Goal: Task Accomplishment & Management: Complete application form

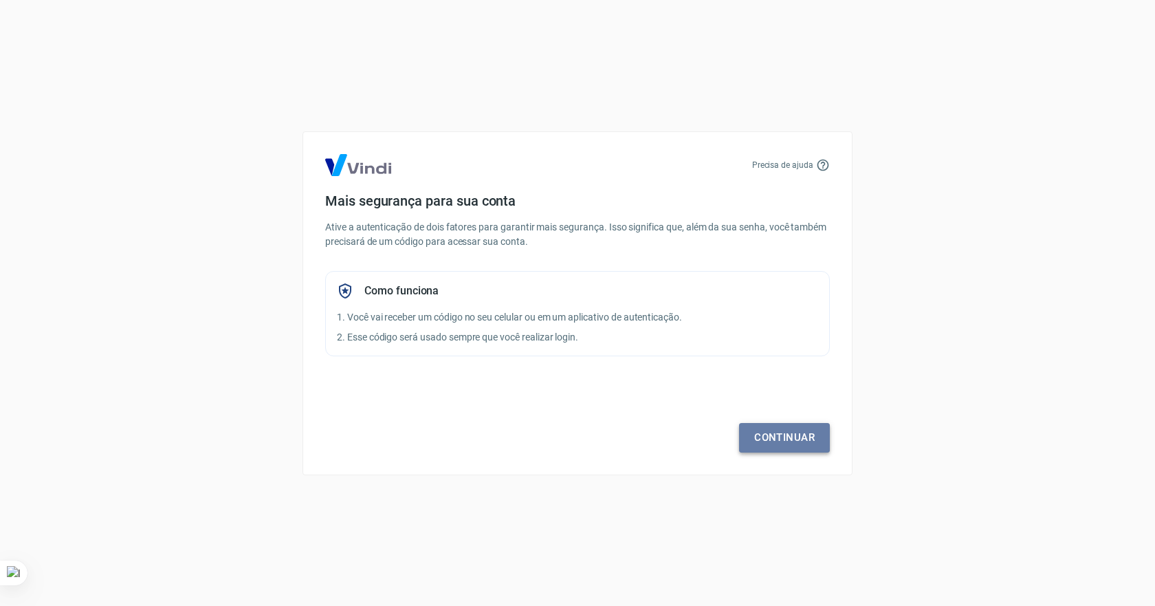
click at [788, 435] on link "Continuar" at bounding box center [784, 437] width 91 height 29
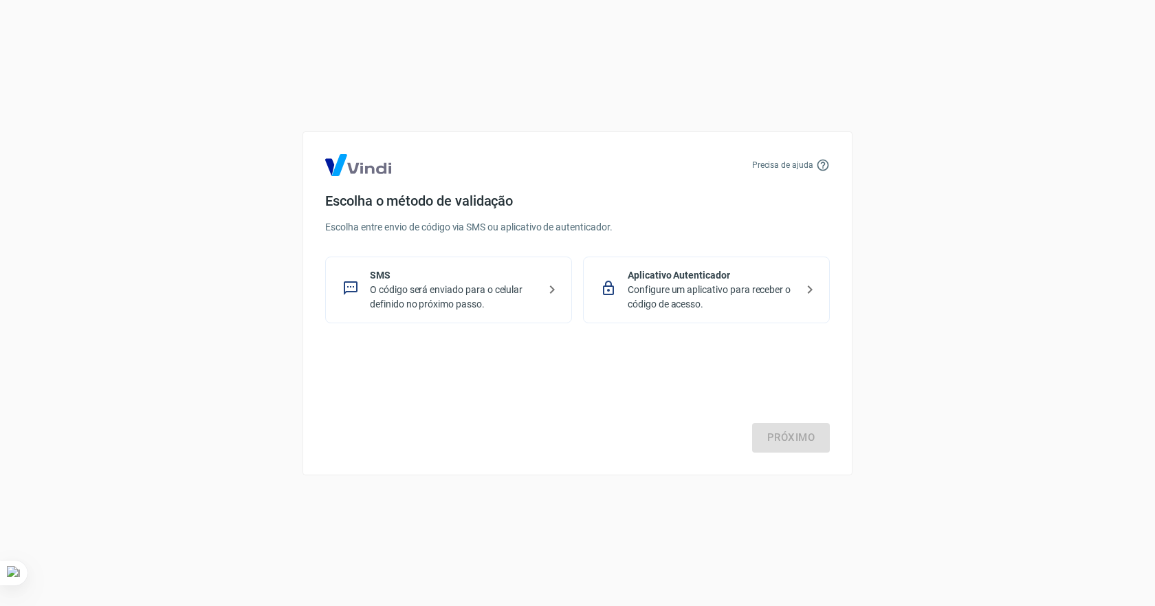
click at [445, 293] on p "O código será enviado para o celular definido no próximo passo." at bounding box center [454, 297] width 168 height 29
click at [775, 437] on link "Próximo" at bounding box center [791, 437] width 78 height 29
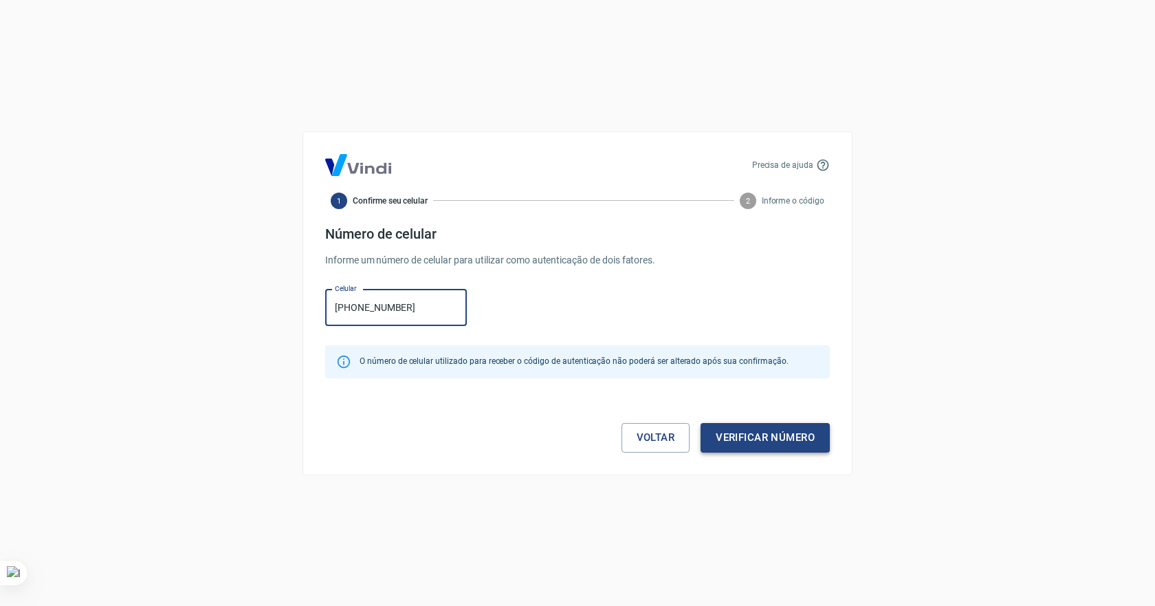
type input "(62) 98592-2127"
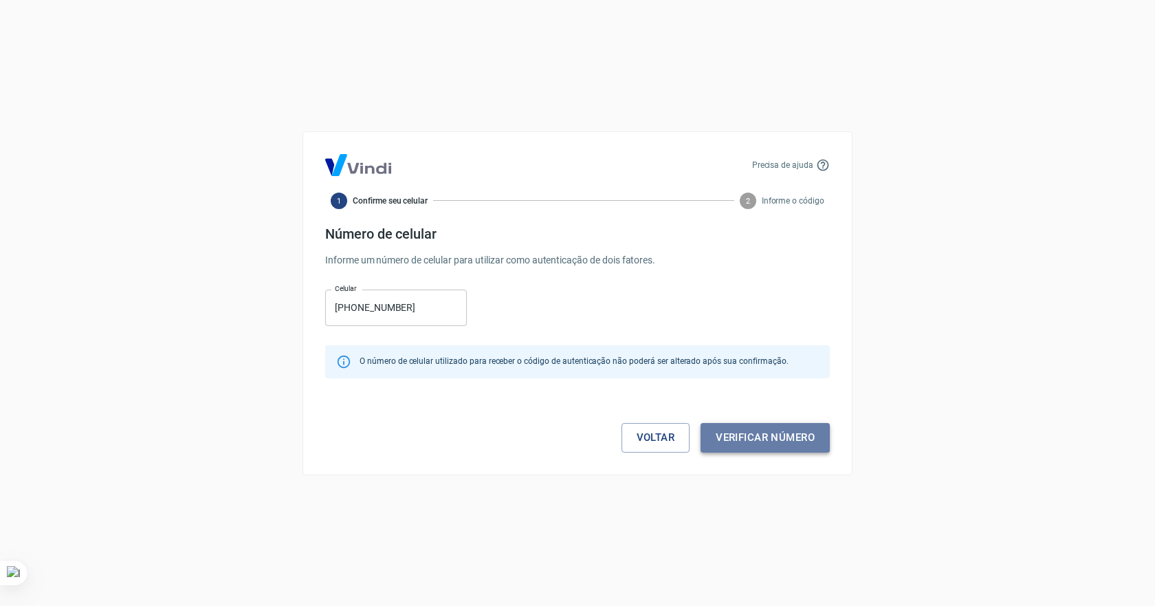
click at [800, 438] on button "Verificar número" at bounding box center [765, 437] width 129 height 29
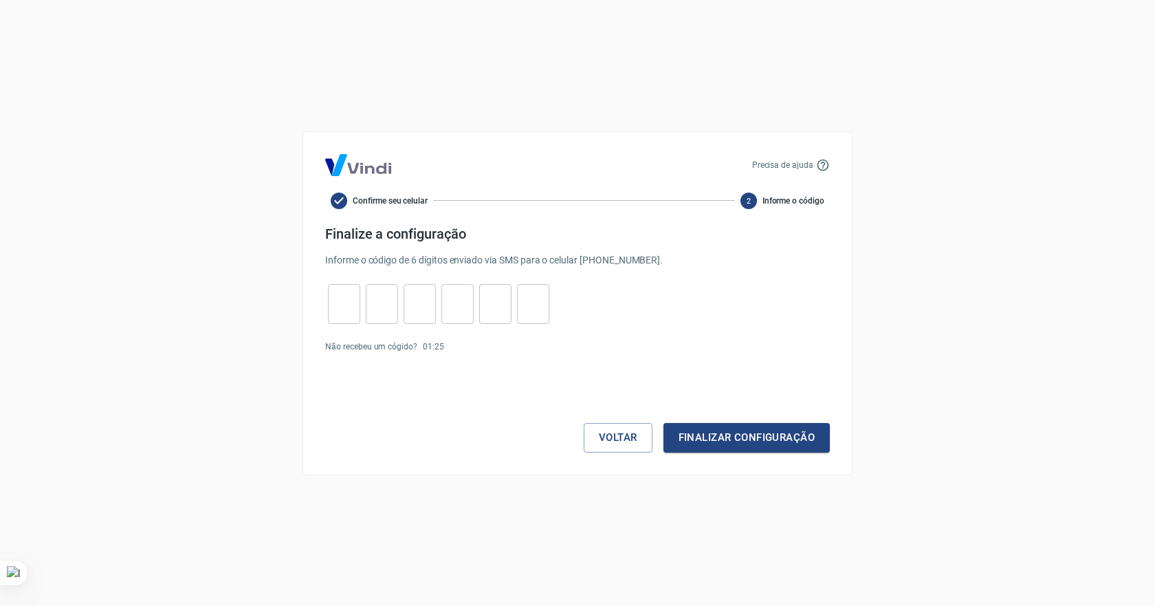
click at [357, 304] on input "tel" at bounding box center [344, 304] width 32 height 30
click at [632, 434] on button "Voltar" at bounding box center [618, 437] width 69 height 29
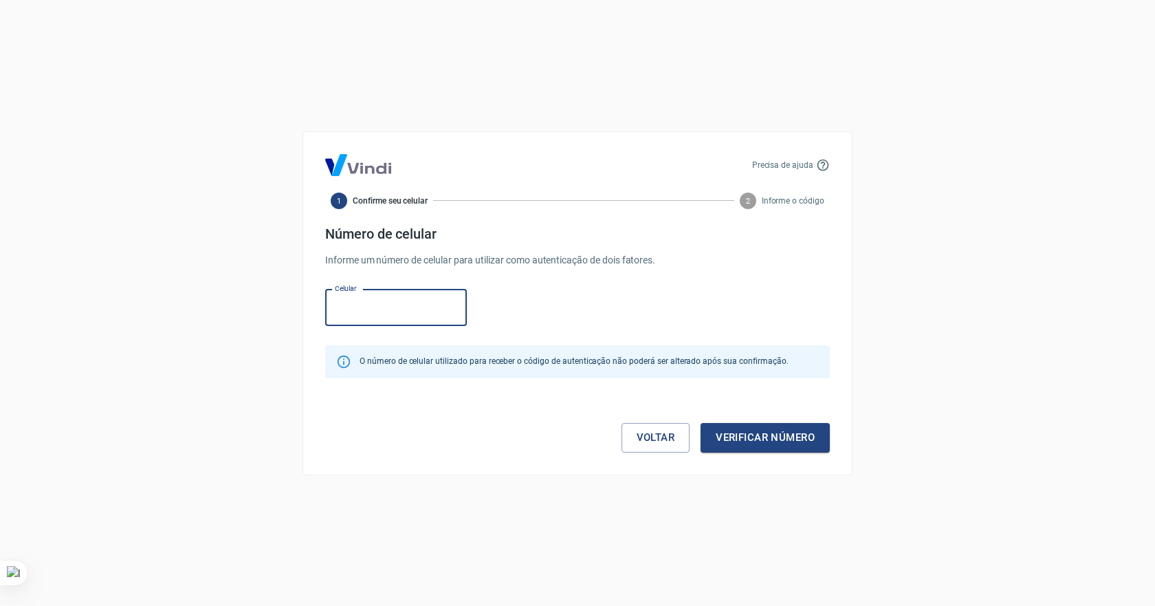
click at [381, 308] on input "Celular" at bounding box center [396, 307] width 142 height 36
type input "(62) 98592-2127"
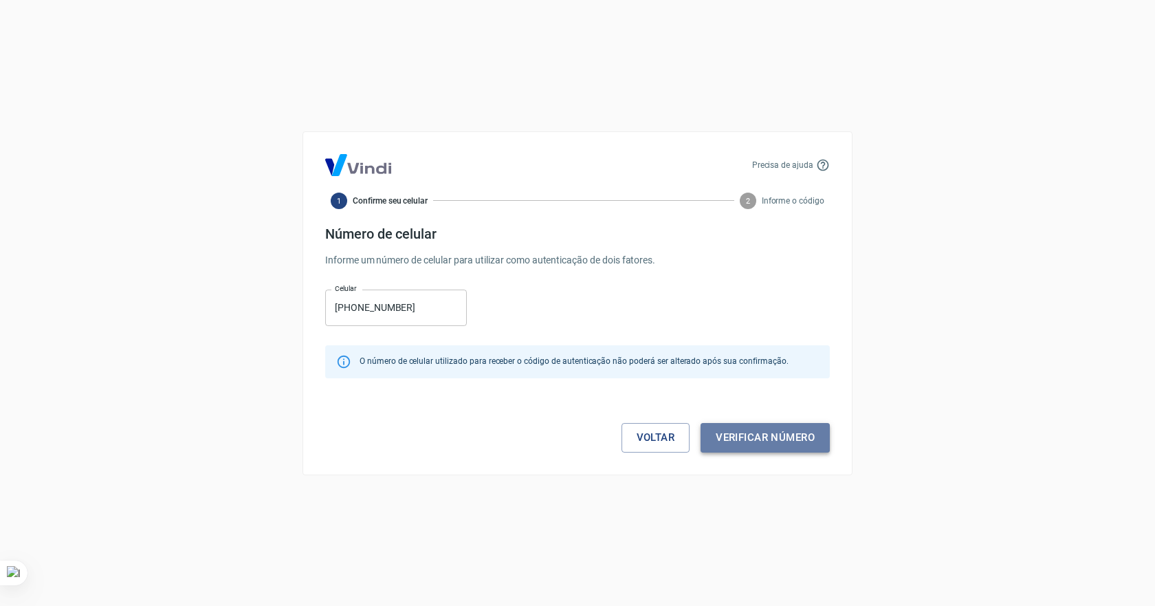
click at [785, 440] on button "Verificar número" at bounding box center [765, 437] width 129 height 29
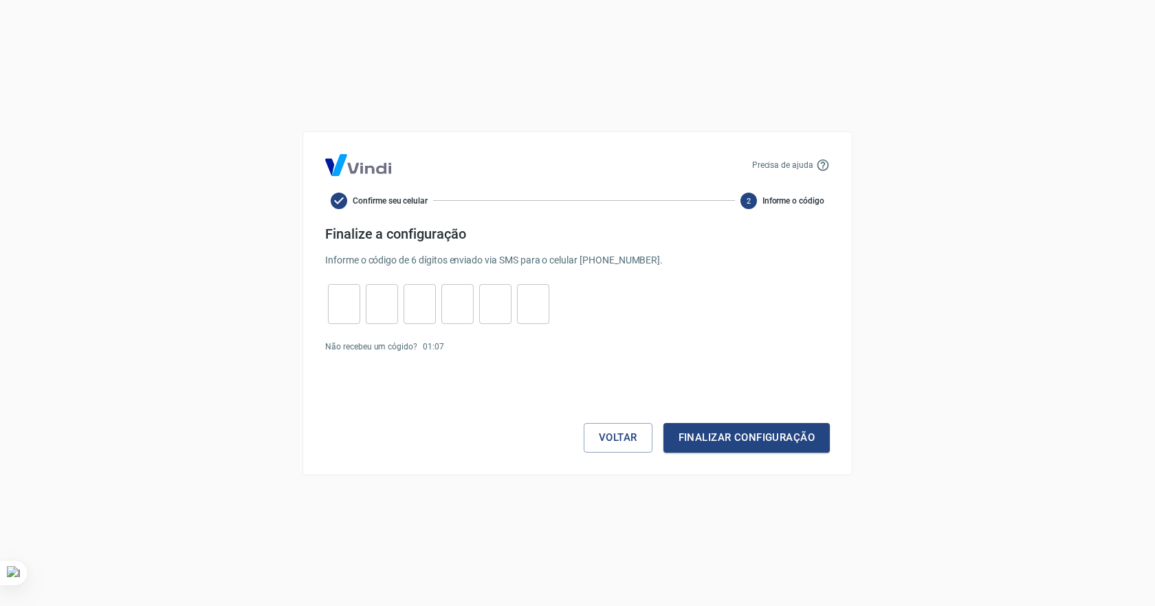
click at [335, 203] on icon at bounding box center [339, 200] width 16 height 16
click at [485, 350] on link "Enviar novamente" at bounding box center [483, 347] width 67 height 10
click at [494, 348] on link "Enviar novamente" at bounding box center [483, 347] width 67 height 10
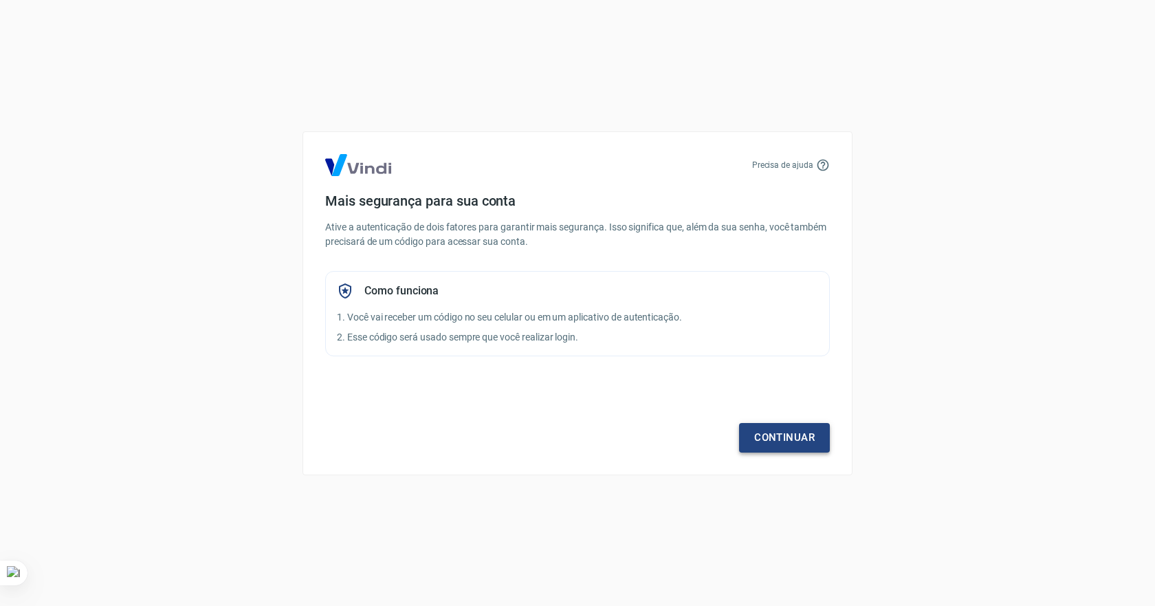
click at [790, 437] on link "Continuar" at bounding box center [784, 437] width 91 height 29
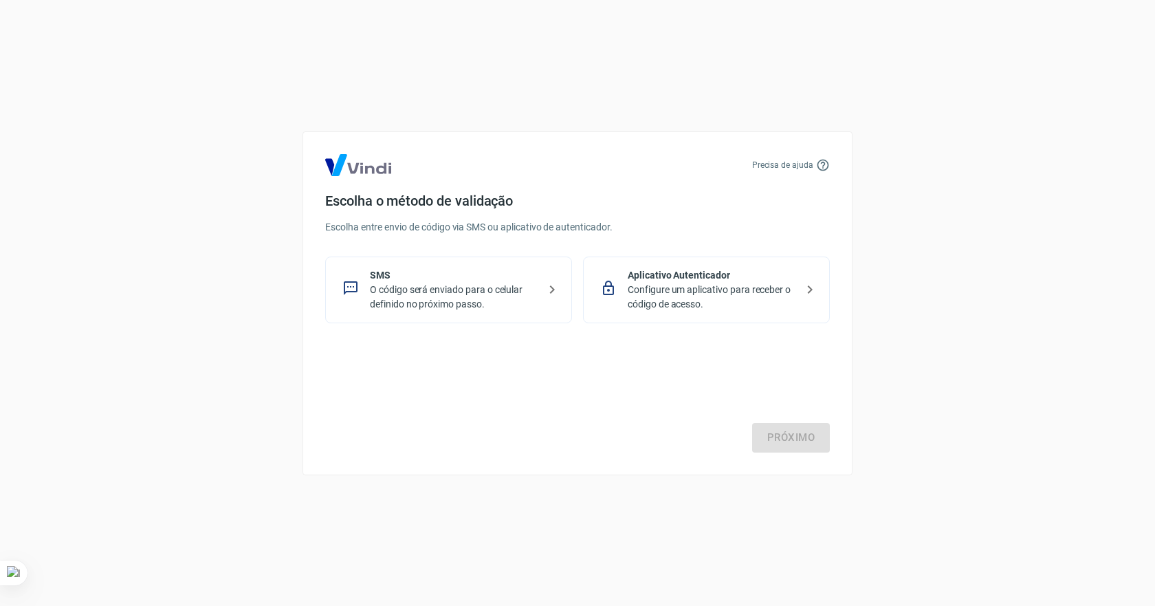
click at [441, 296] on p "O código será enviado para o celular definido no próximo passo." at bounding box center [454, 297] width 168 height 29
click at [532, 295] on p "O código será enviado para o celular definido no próximo passo." at bounding box center [454, 297] width 168 height 29
click at [781, 431] on link "Próximo" at bounding box center [791, 437] width 78 height 29
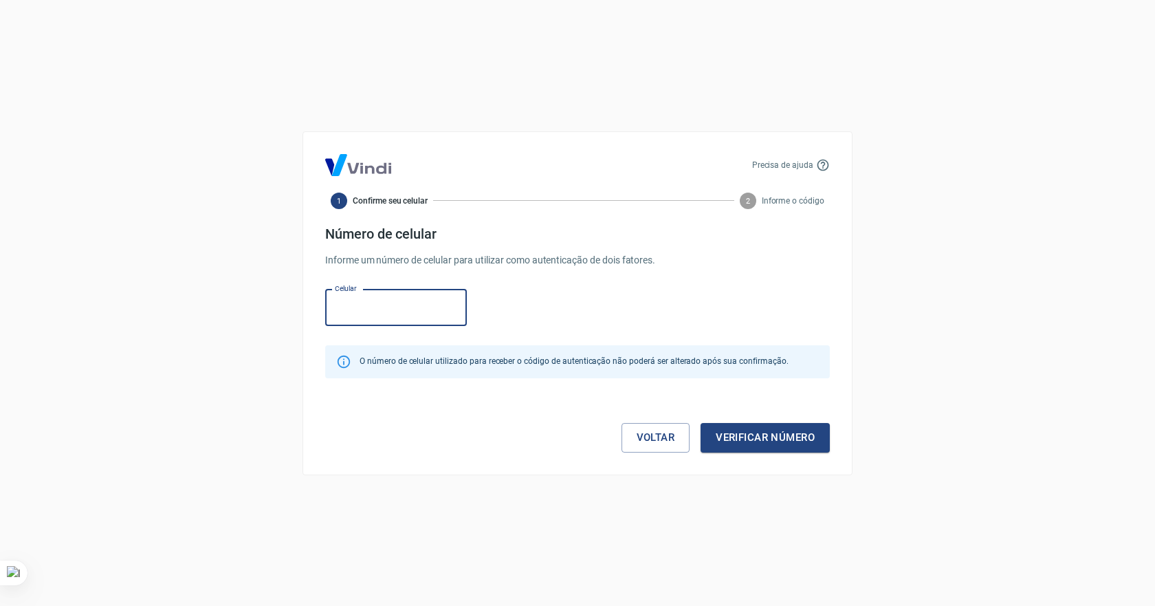
click at [421, 311] on input "Celular" at bounding box center [396, 307] width 142 height 36
type input "(62) 98592-2127"
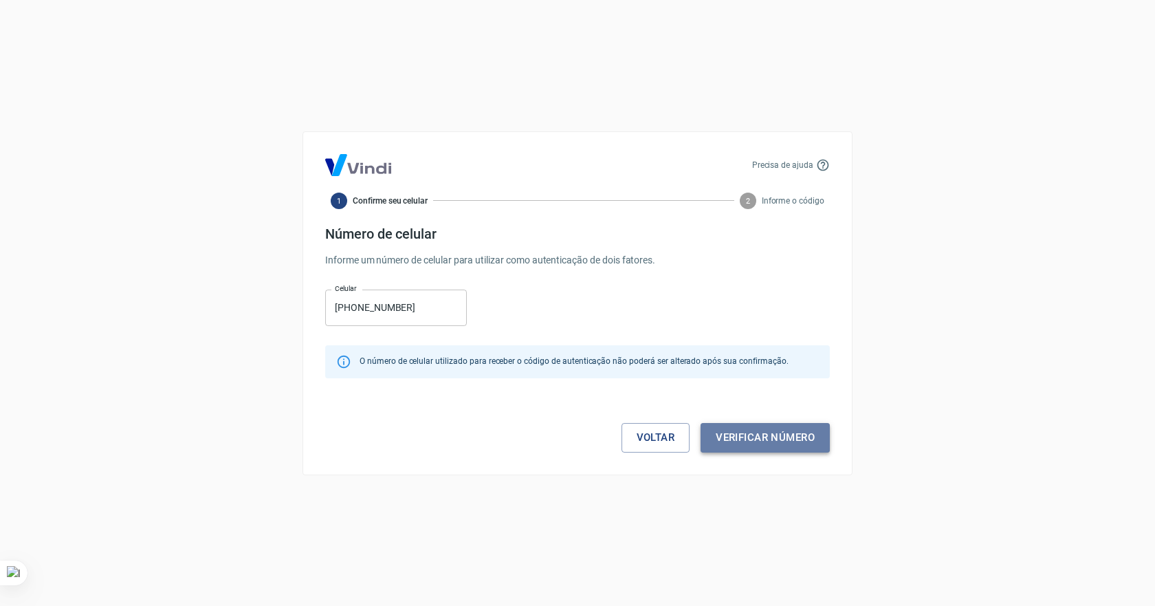
click at [781, 437] on button "Verificar número" at bounding box center [765, 437] width 129 height 29
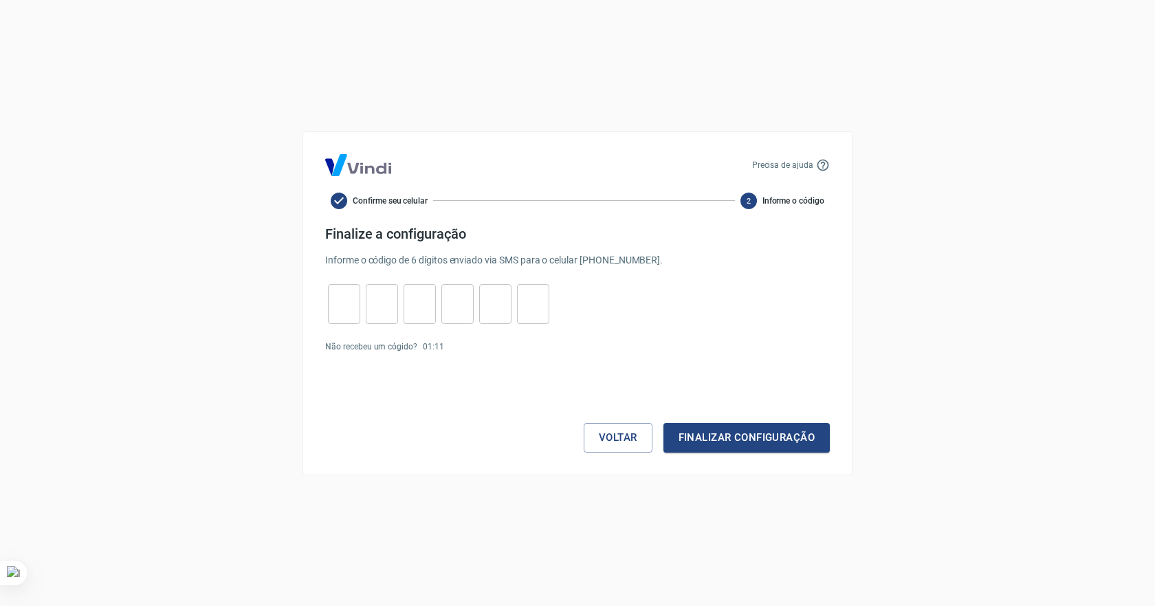
click at [354, 305] on input "tel" at bounding box center [344, 304] width 32 height 30
type input "2"
type input "0"
type input "3"
type input "2"
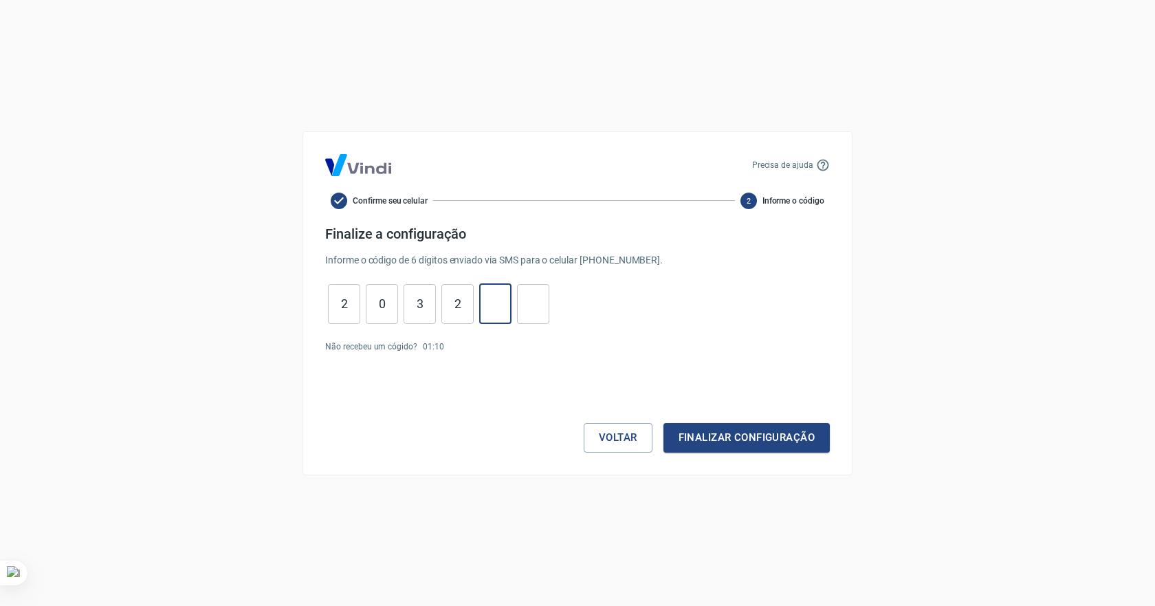
type input "9"
type input "7"
click at [760, 432] on button "Finalizar configuração" at bounding box center [746, 437] width 166 height 29
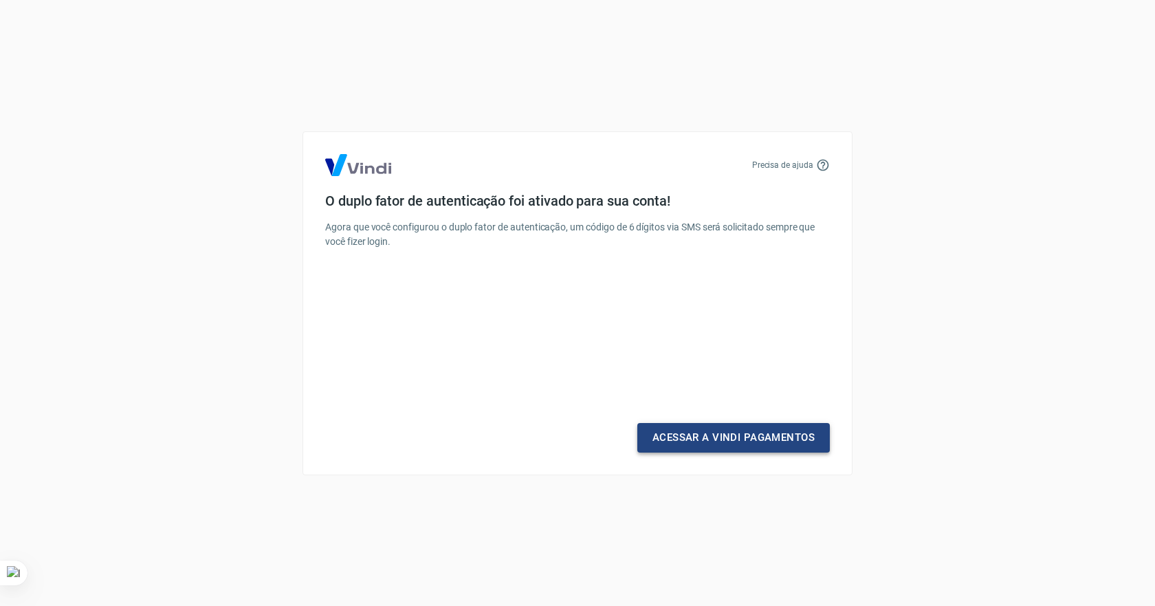
click at [754, 434] on link "Acessar a Vindi Pagamentos" at bounding box center [733, 437] width 192 height 29
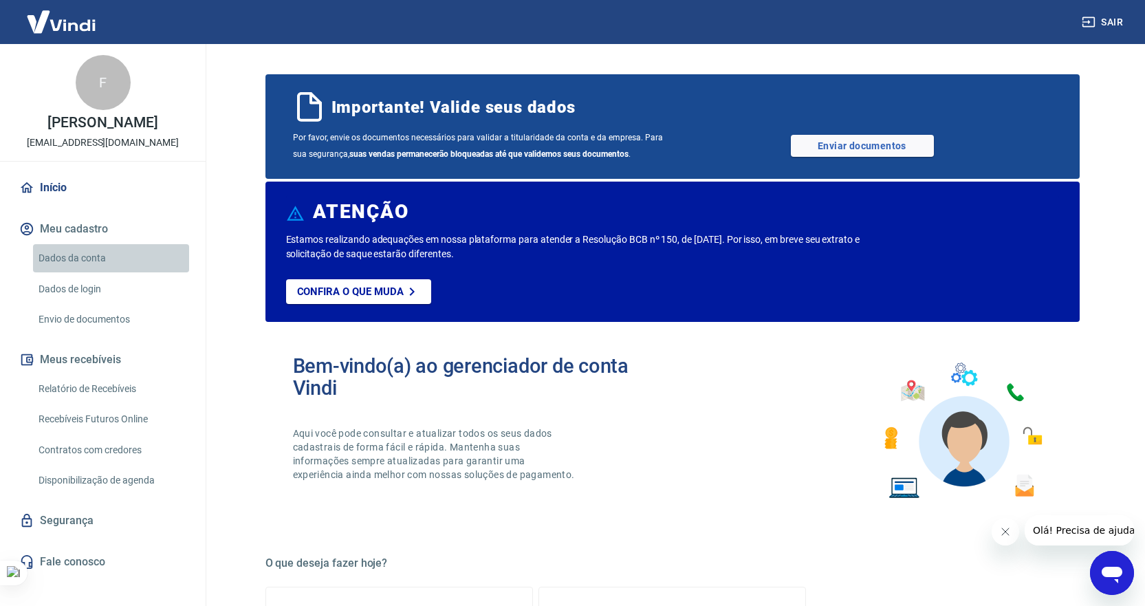
click at [69, 266] on link "Dados da conta" at bounding box center [111, 258] width 156 height 28
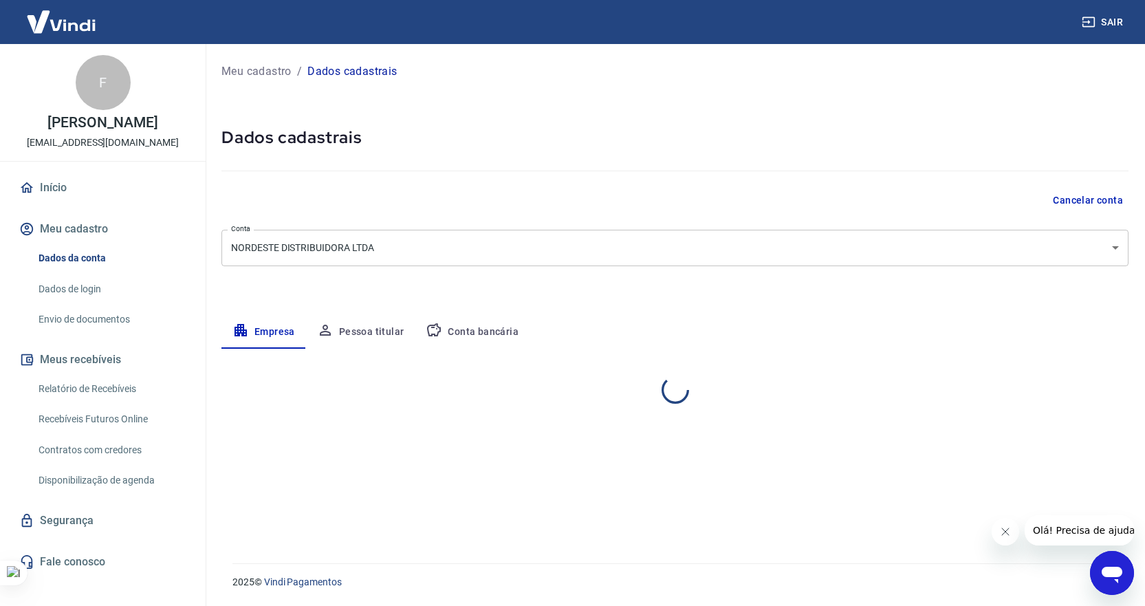
select select "BA"
select select "business"
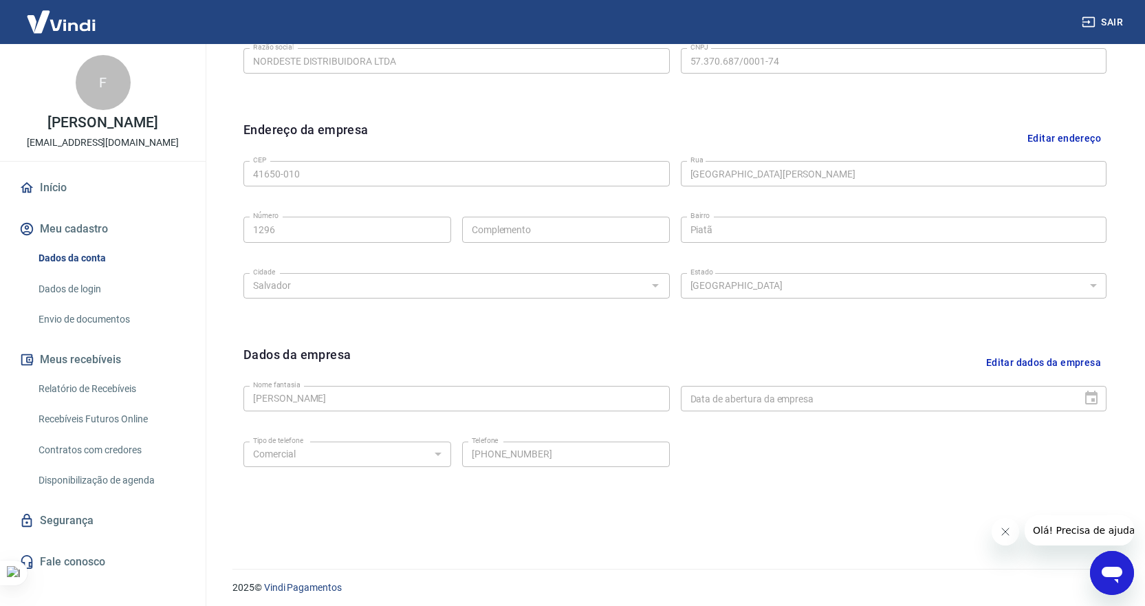
scroll to position [386, 0]
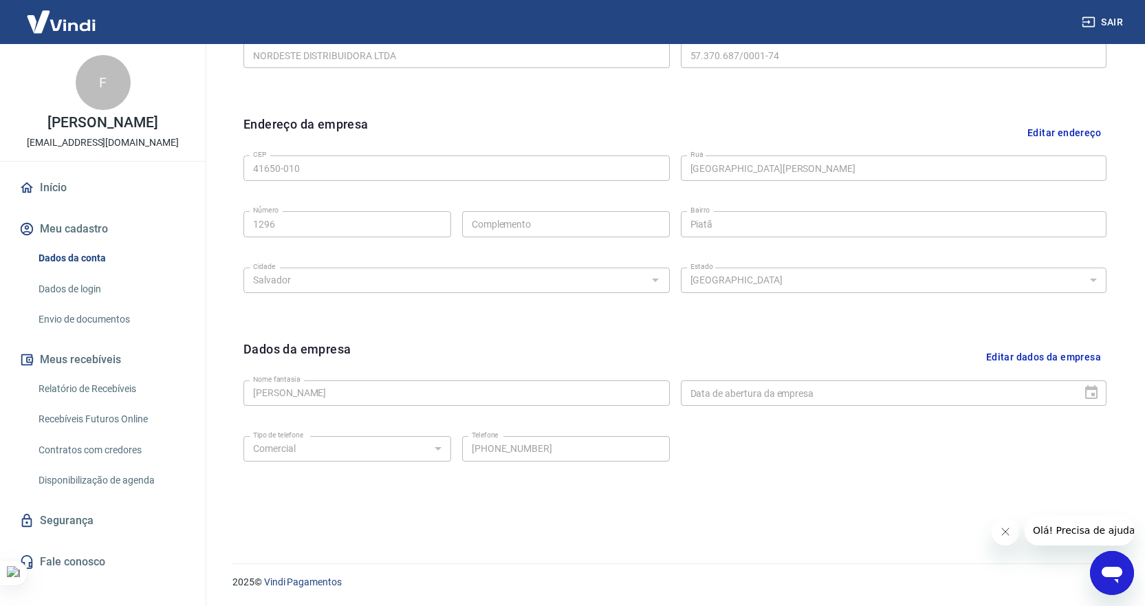
click at [71, 302] on link "Dados de login" at bounding box center [111, 289] width 156 height 28
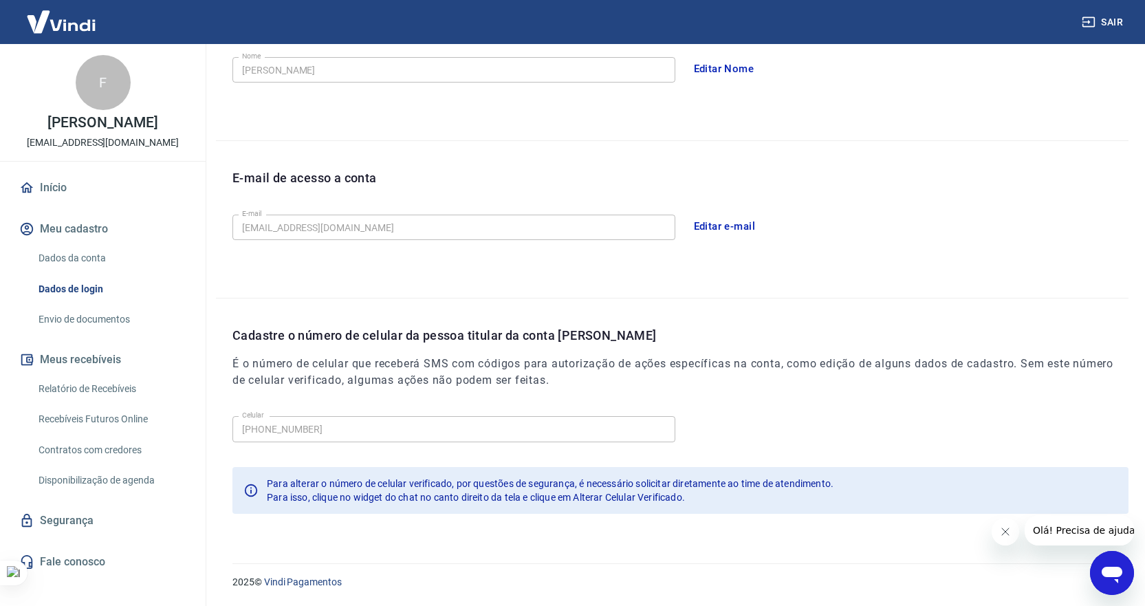
scroll to position [275, 0]
click at [81, 333] on link "Envio de documentos" at bounding box center [111, 319] width 156 height 28
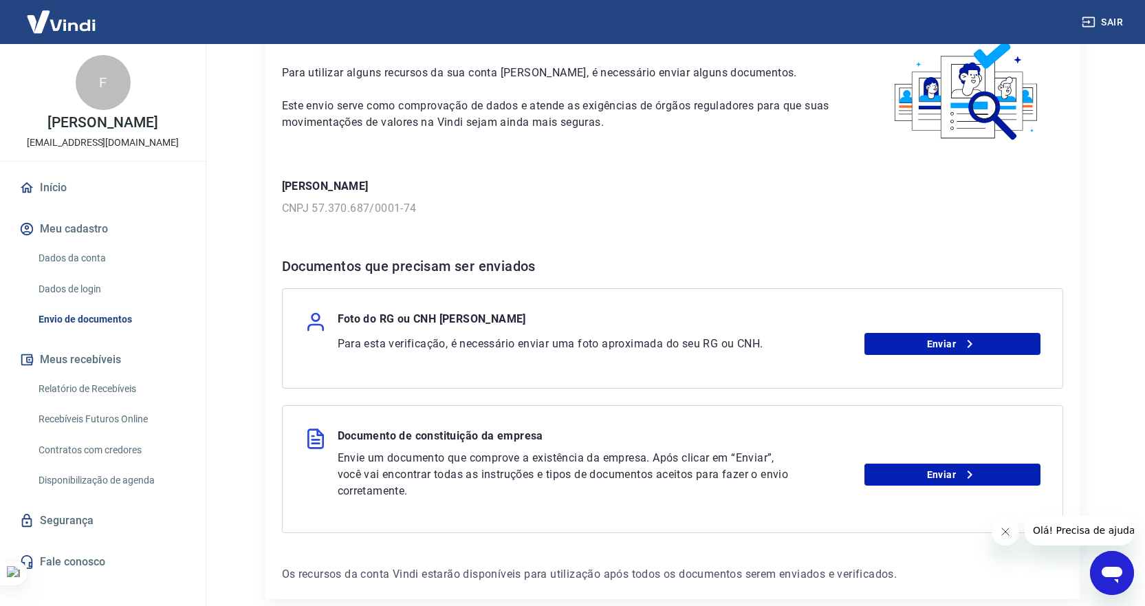
scroll to position [10, 0]
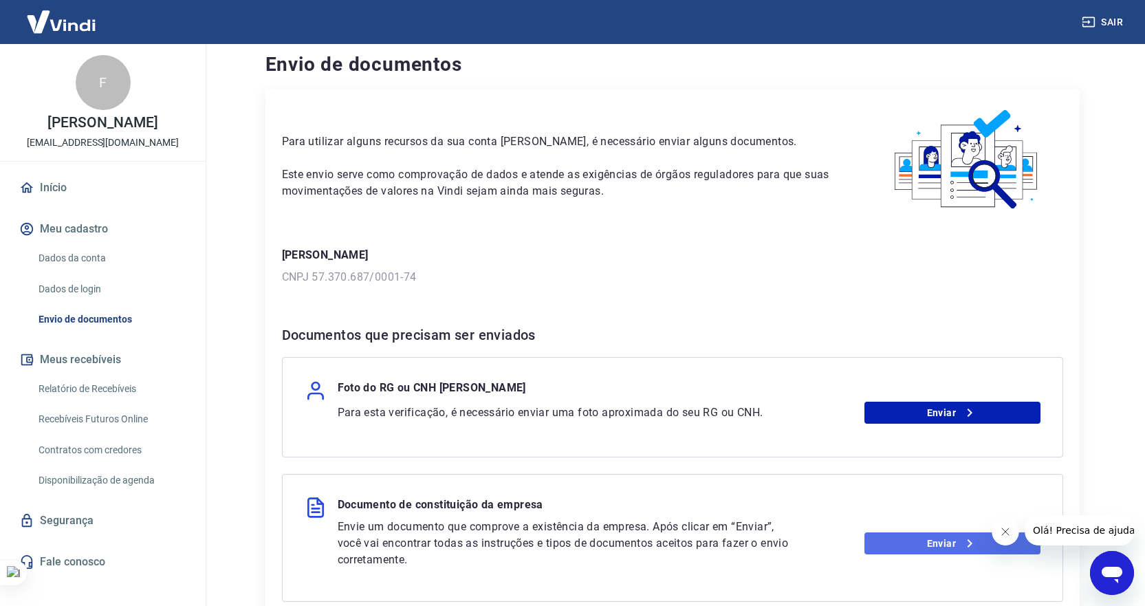
click at [936, 546] on link "Enviar" at bounding box center [952, 543] width 176 height 22
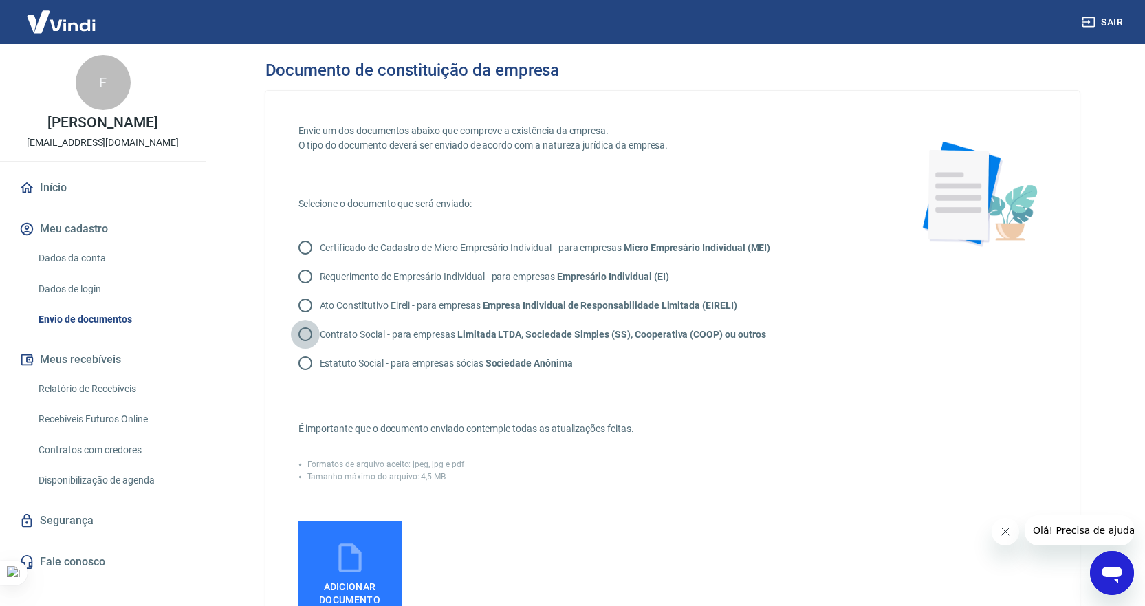
click at [305, 335] on input "Contrato Social - para empresas Limitada LTDA, Sociedade Simples (SS), Cooperat…" at bounding box center [305, 334] width 29 height 29
radio input "true"
click at [359, 555] on icon at bounding box center [349, 557] width 23 height 29
click at [0, 0] on input "Adicionar documento" at bounding box center [0, 0] width 0 height 0
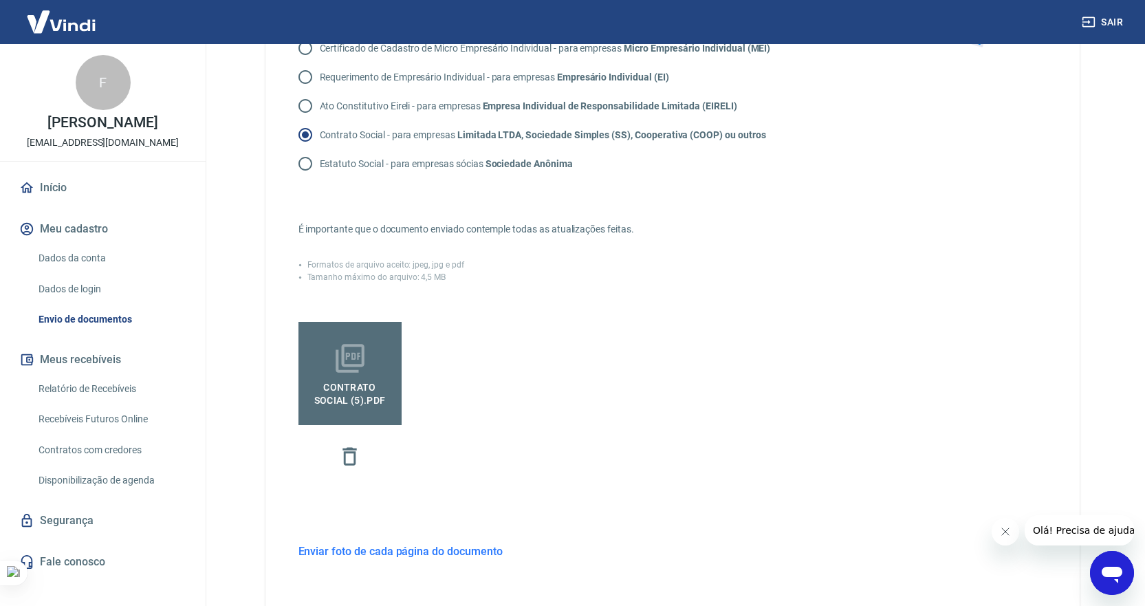
scroll to position [206, 0]
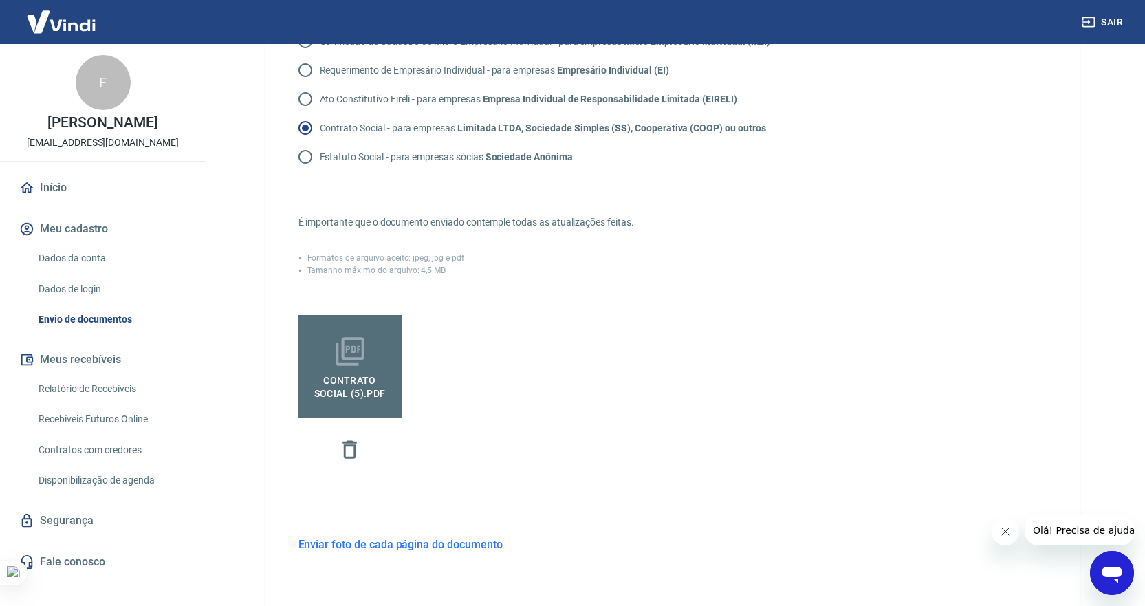
click at [338, 542] on h6 "Enviar foto de cada página do documento" at bounding box center [400, 544] width 204 height 17
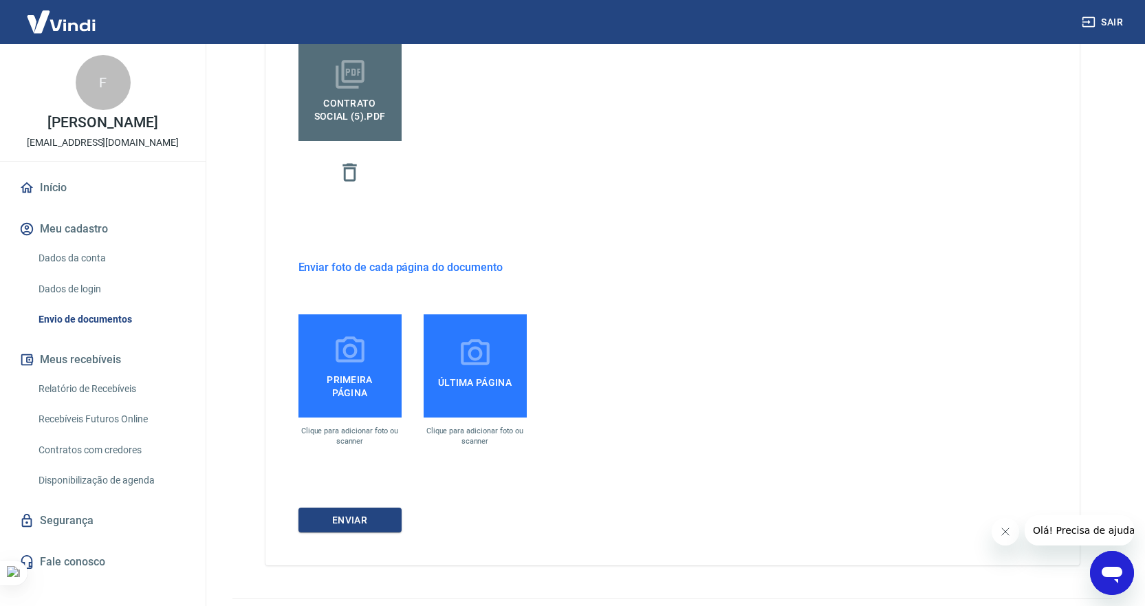
scroll to position [450, 0]
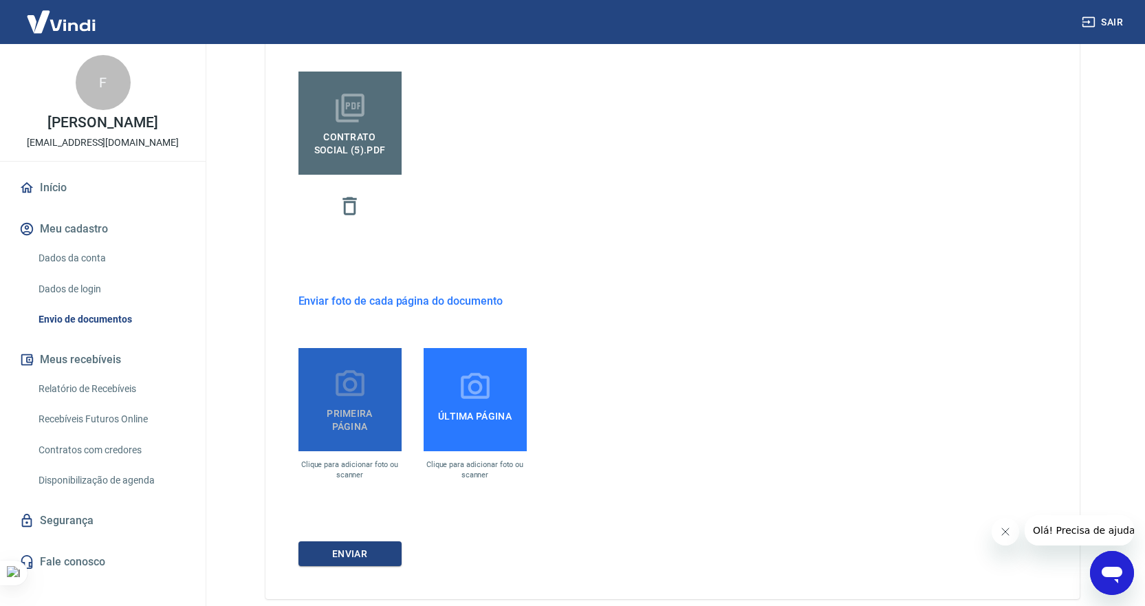
click at [354, 392] on icon at bounding box center [350, 384] width 34 height 34
click at [0, 0] on input "Primeira página" at bounding box center [0, 0] width 0 height 0
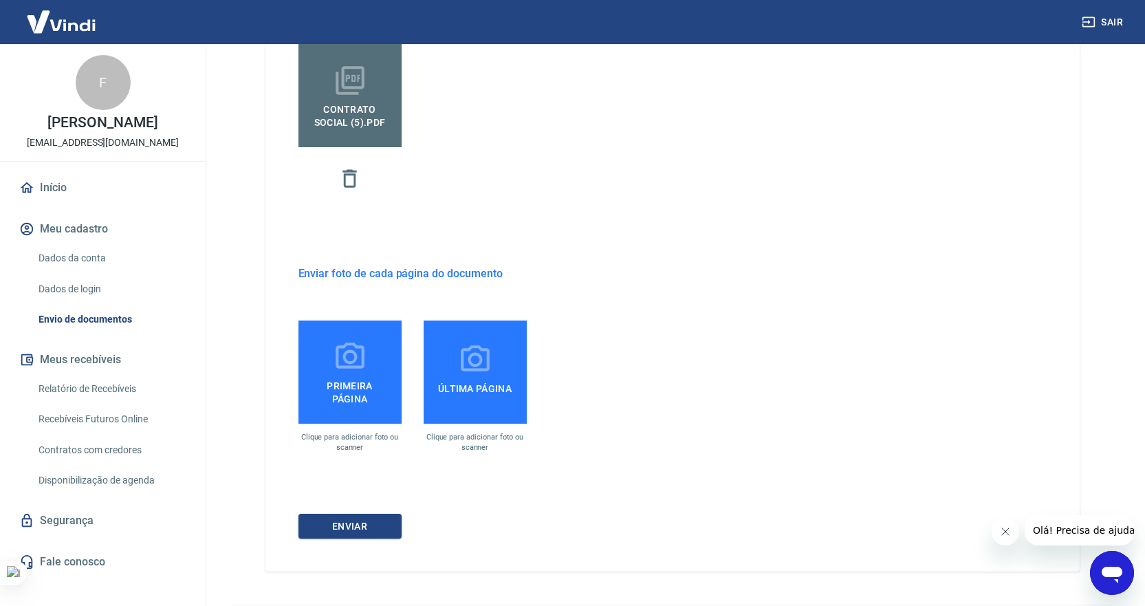
scroll to position [518, 0]
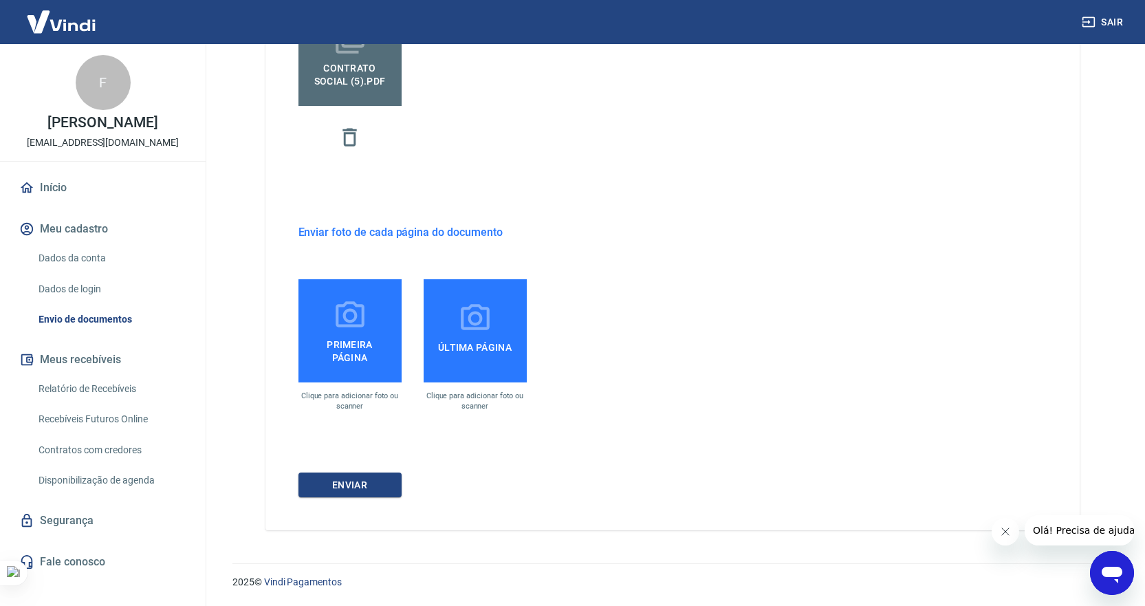
click at [357, 335] on span "Primeira página" at bounding box center [350, 348] width 92 height 31
click at [0, 0] on input "Primeira página" at bounding box center [0, 0] width 0 height 0
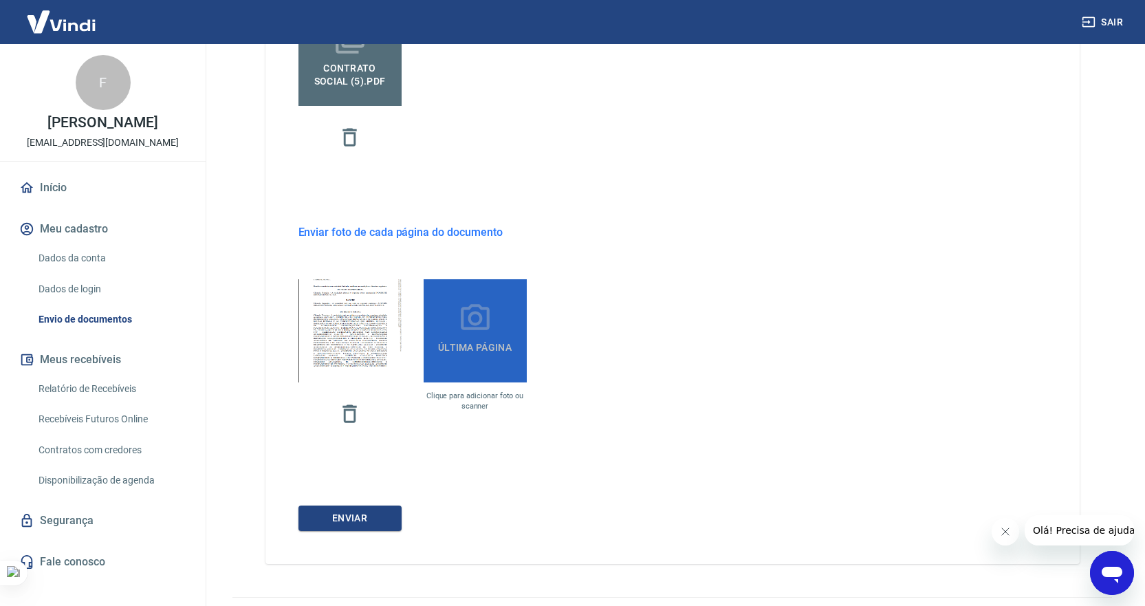
click at [470, 355] on span "Última página" at bounding box center [474, 347] width 85 height 25
click at [0, 0] on input "Última página" at bounding box center [0, 0] width 0 height 0
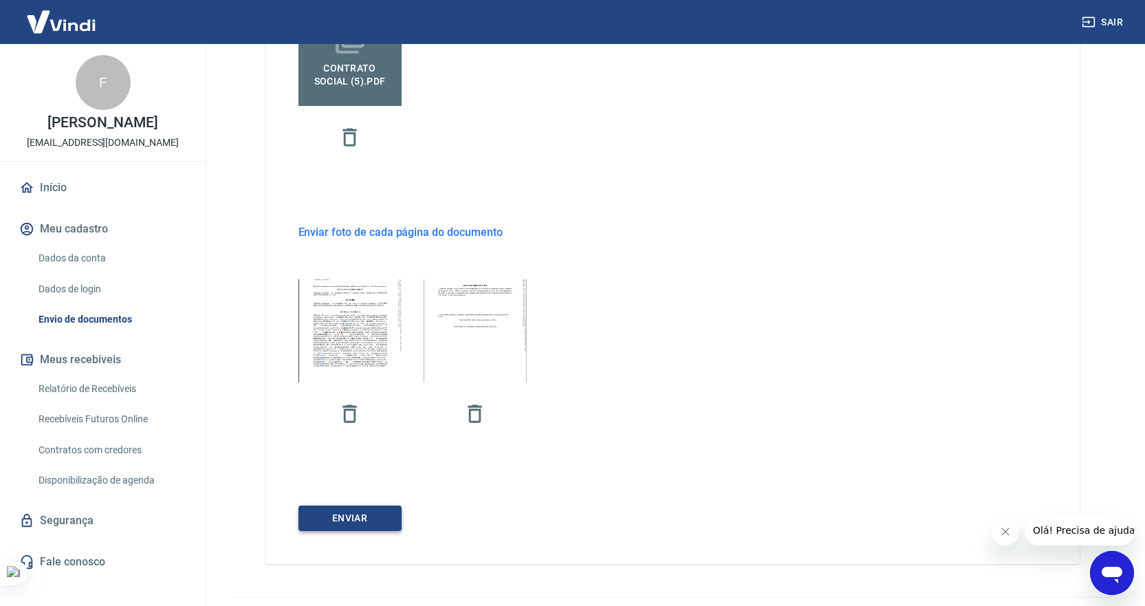
click at [331, 511] on button "ENVIAR" at bounding box center [349, 517] width 103 height 25
click at [472, 409] on icon "button" at bounding box center [474, 413] width 14 height 18
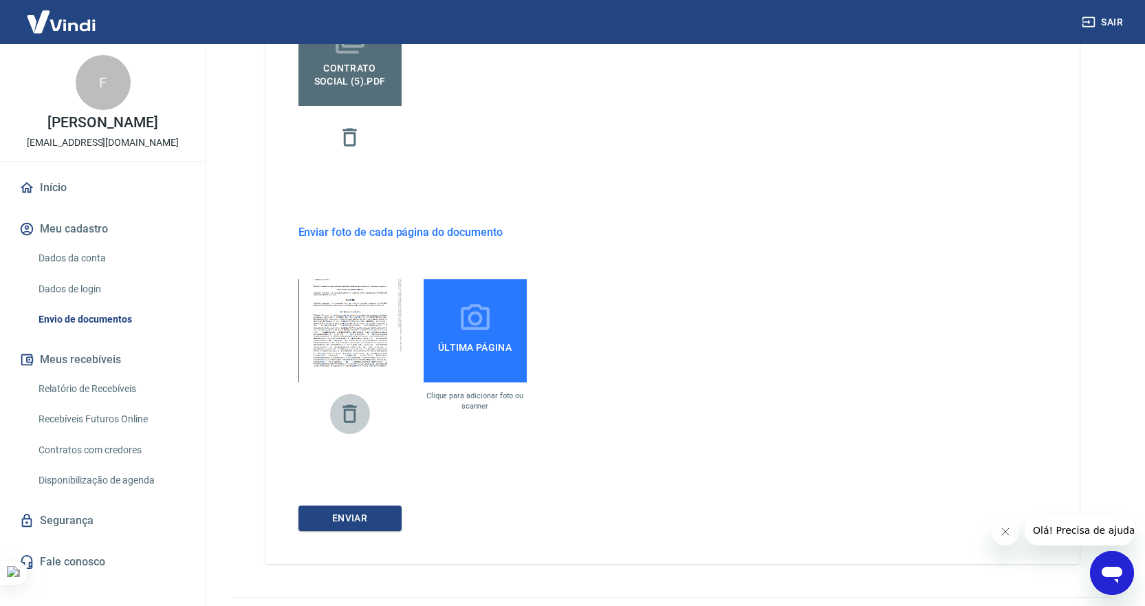
click at [347, 406] on icon "button" at bounding box center [349, 413] width 14 height 18
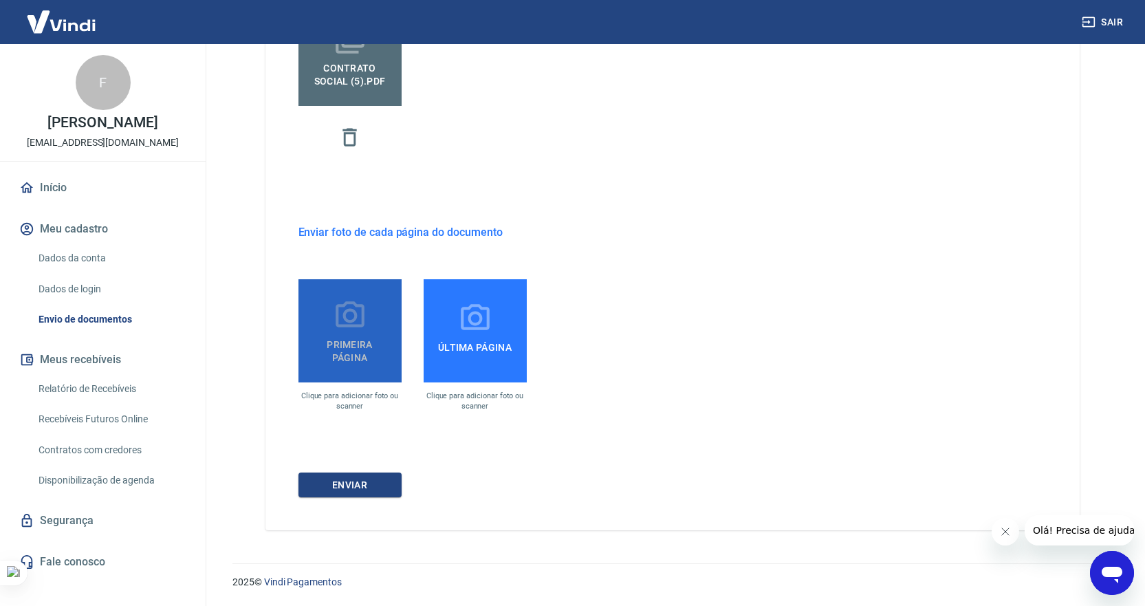
click at [340, 339] on span "Primeira página" at bounding box center [350, 348] width 92 height 31
click at [0, 0] on input "Primeira página" at bounding box center [0, 0] width 0 height 0
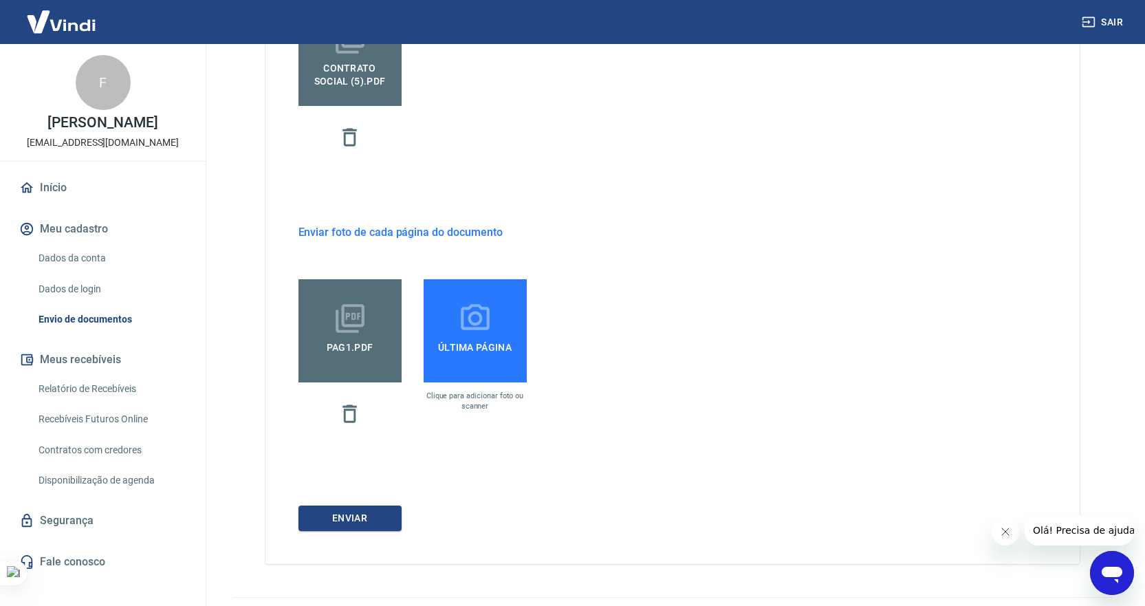
click at [486, 351] on span "Última página" at bounding box center [474, 347] width 85 height 25
click at [0, 0] on input "Última página" at bounding box center [0, 0] width 0 height 0
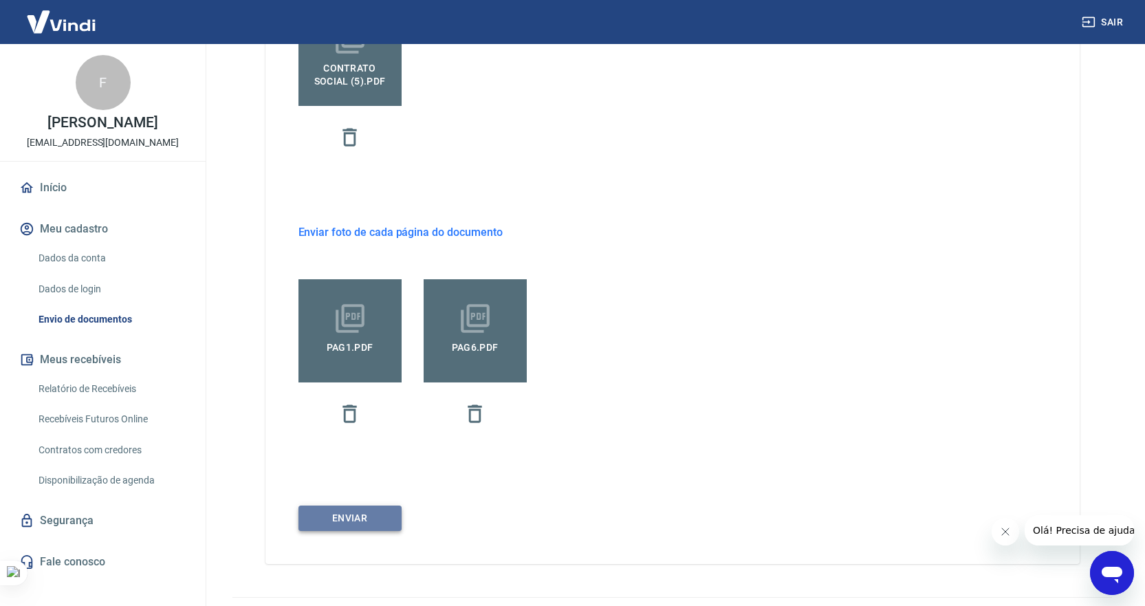
click at [363, 514] on button "ENVIAR" at bounding box center [349, 517] width 103 height 25
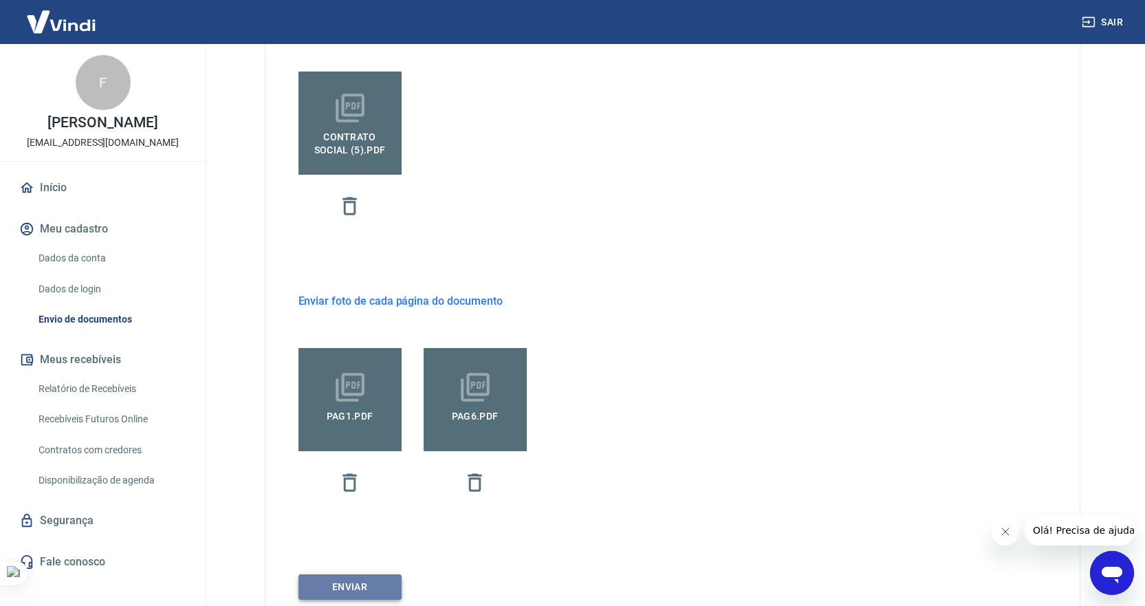
click at [338, 591] on button "ENVIAR" at bounding box center [349, 586] width 103 height 25
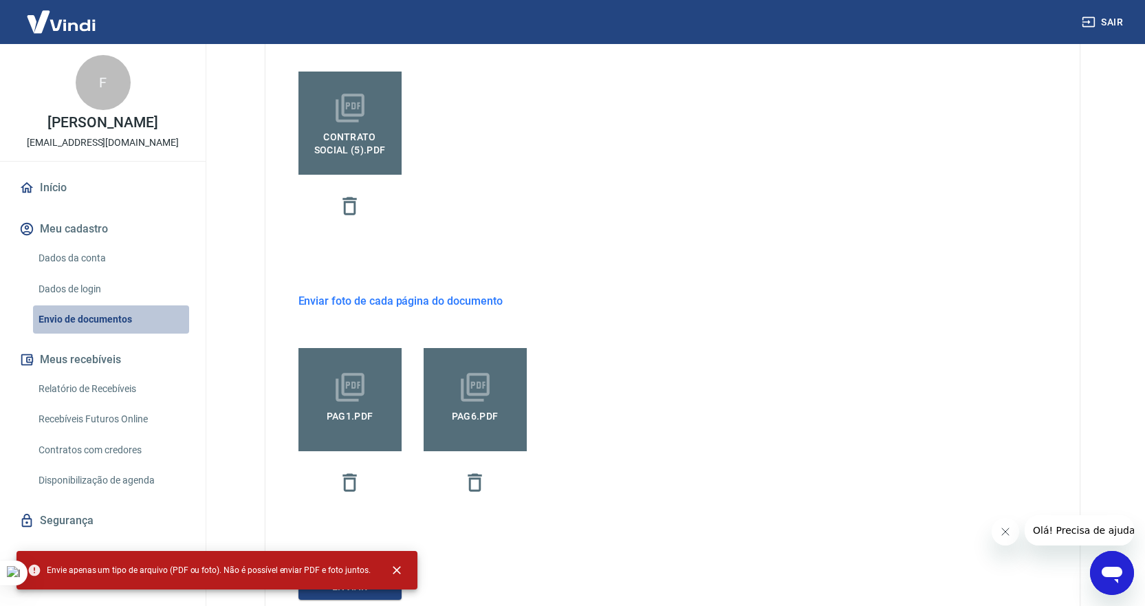
click at [67, 331] on link "Envio de documentos" at bounding box center [111, 319] width 156 height 28
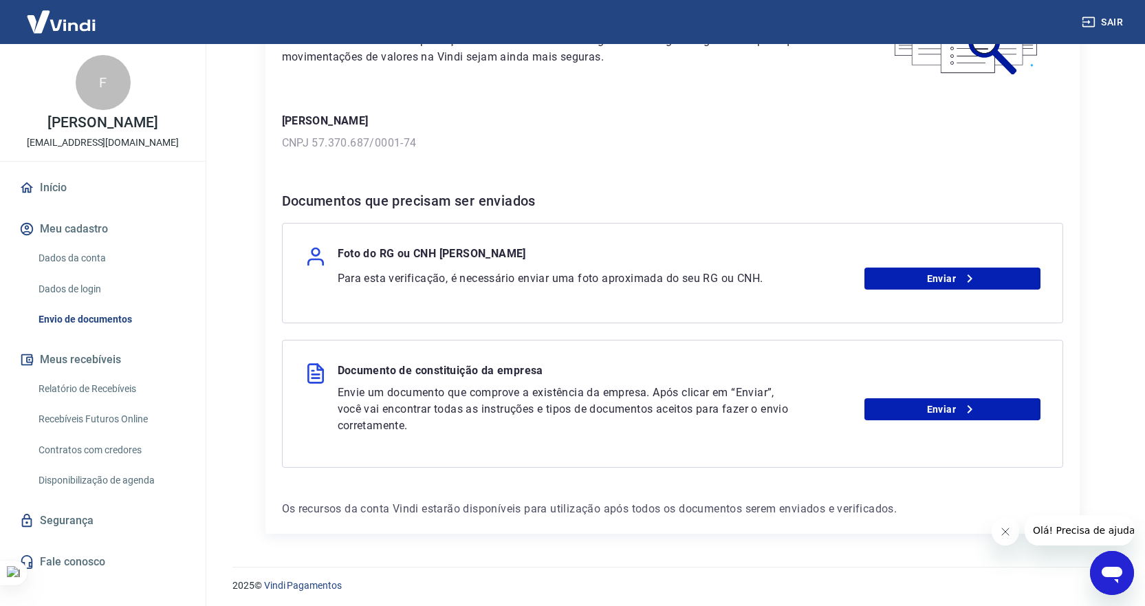
scroll to position [147, 0]
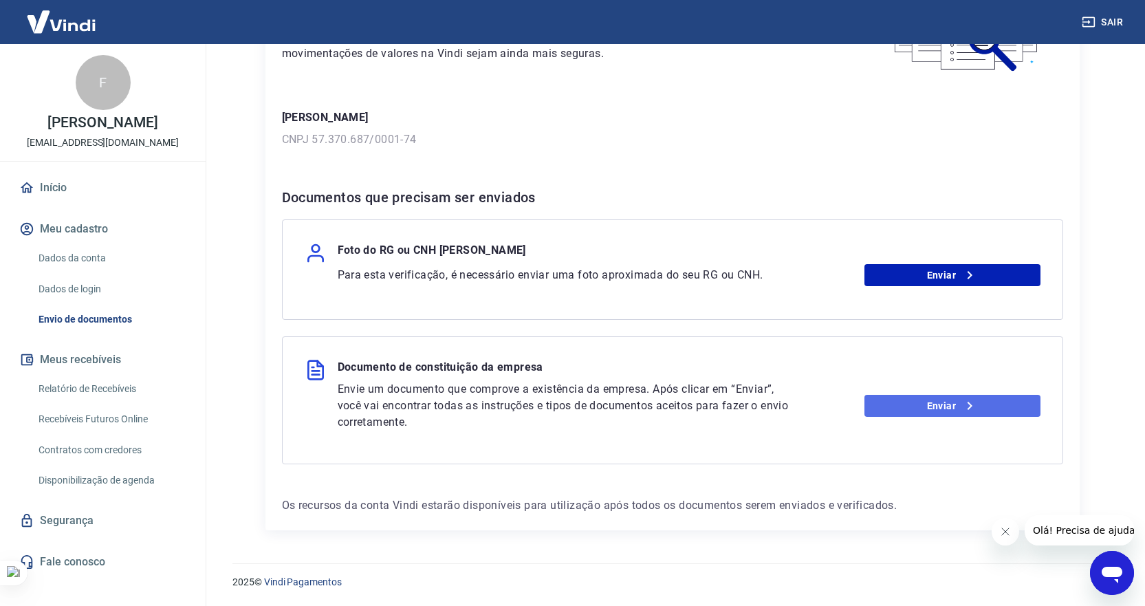
click at [969, 405] on icon at bounding box center [969, 405] width 5 height 8
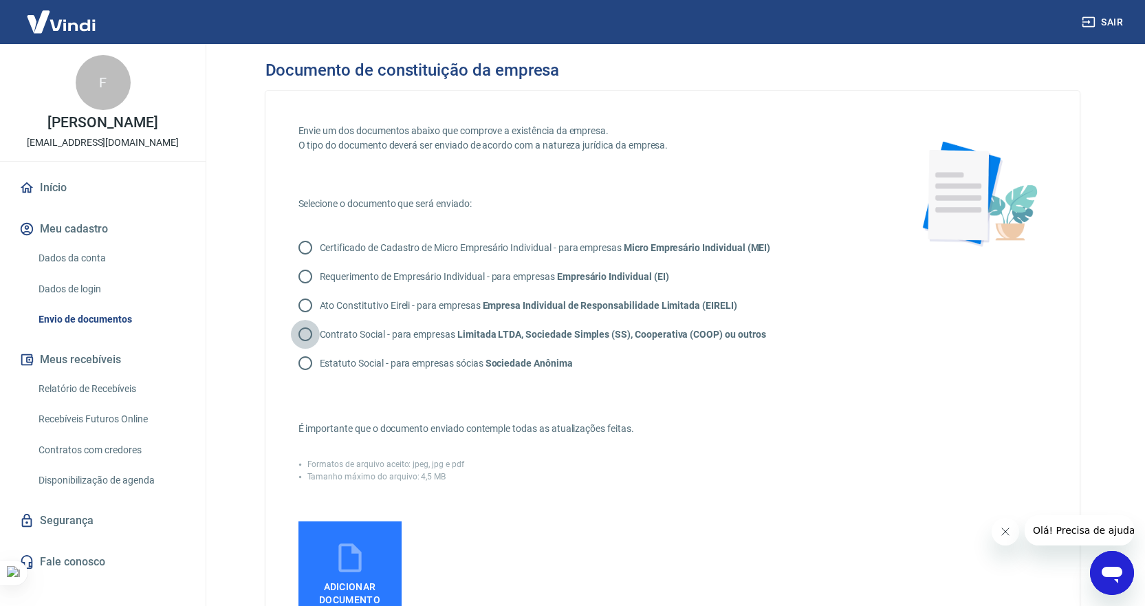
click at [303, 330] on input "Contrato Social - para empresas Limitada LTDA, Sociedade Simples (SS), Cooperat…" at bounding box center [305, 334] width 29 height 29
radio input "true"
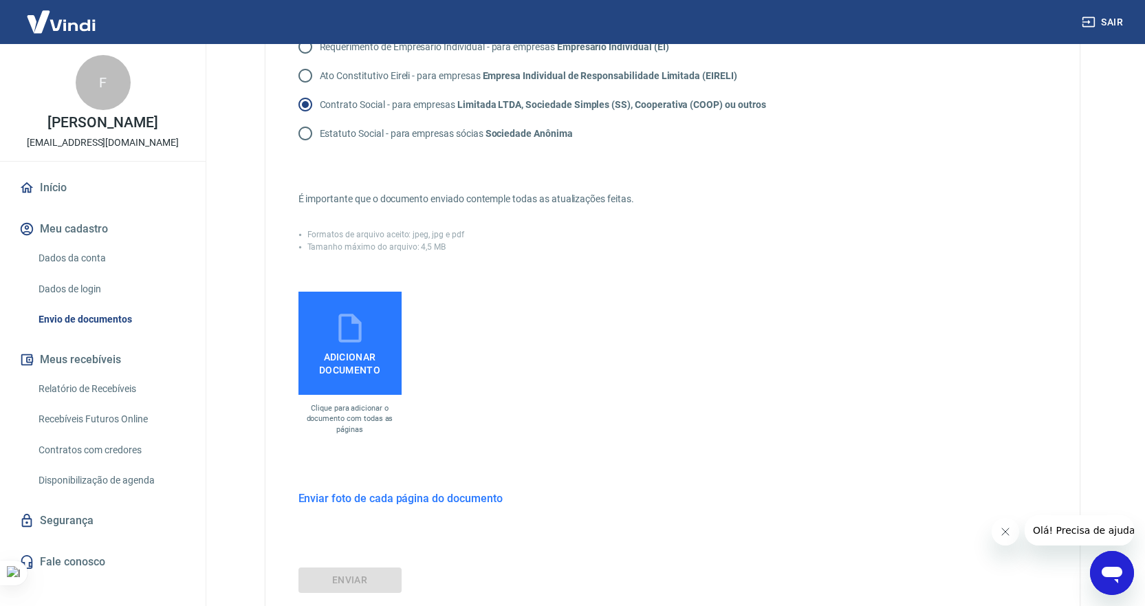
scroll to position [275, 0]
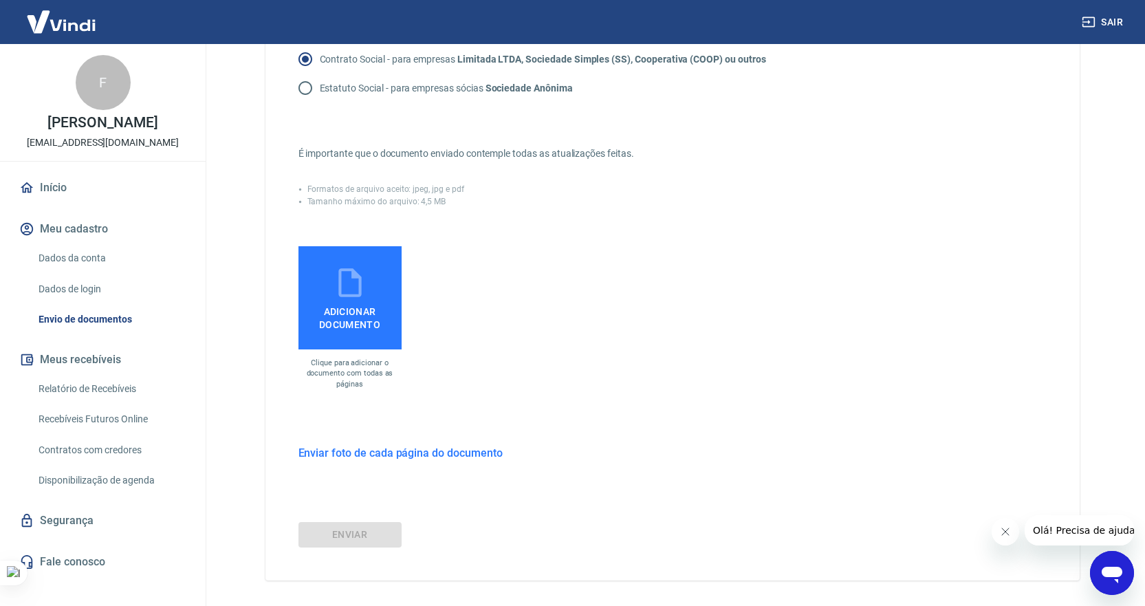
click at [345, 305] on span "Adicionar documento" at bounding box center [350, 315] width 92 height 31
click at [0, 0] on input "Adicionar documento" at bounding box center [0, 0] width 0 height 0
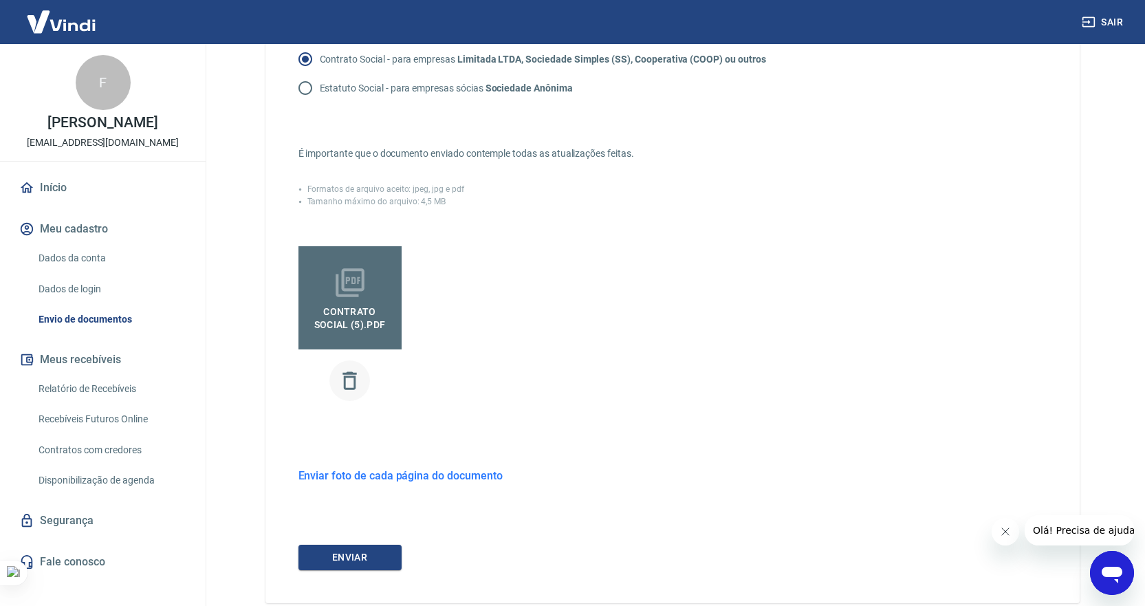
click at [349, 379] on icon "button" at bounding box center [350, 380] width 24 height 24
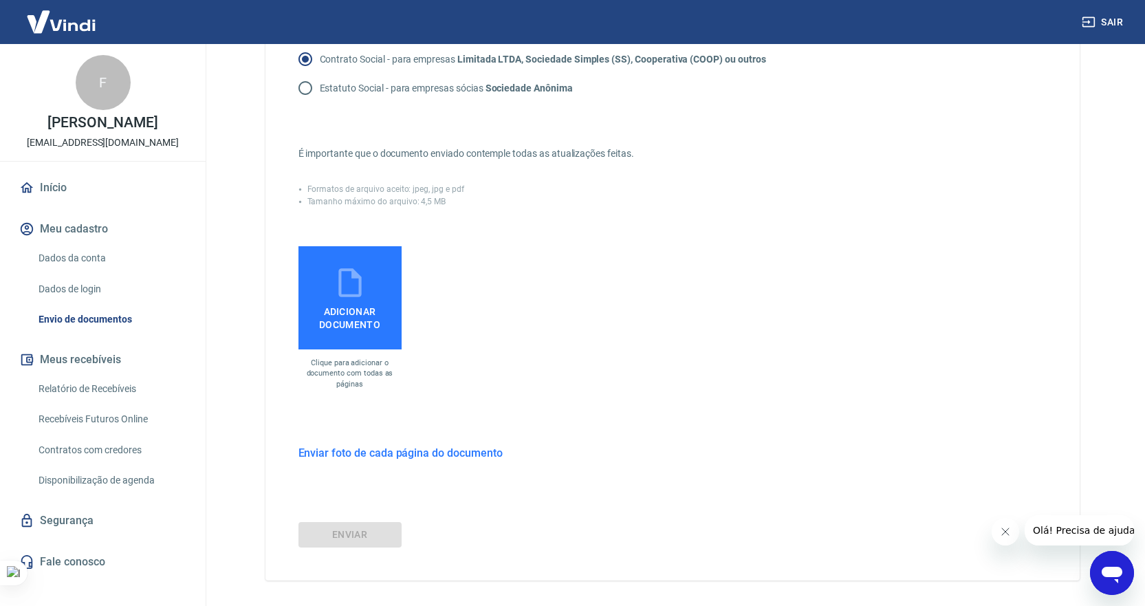
click at [364, 309] on span "Adicionar documento" at bounding box center [350, 315] width 92 height 31
click at [0, 0] on input "Adicionar documento" at bounding box center [0, 0] width 0 height 0
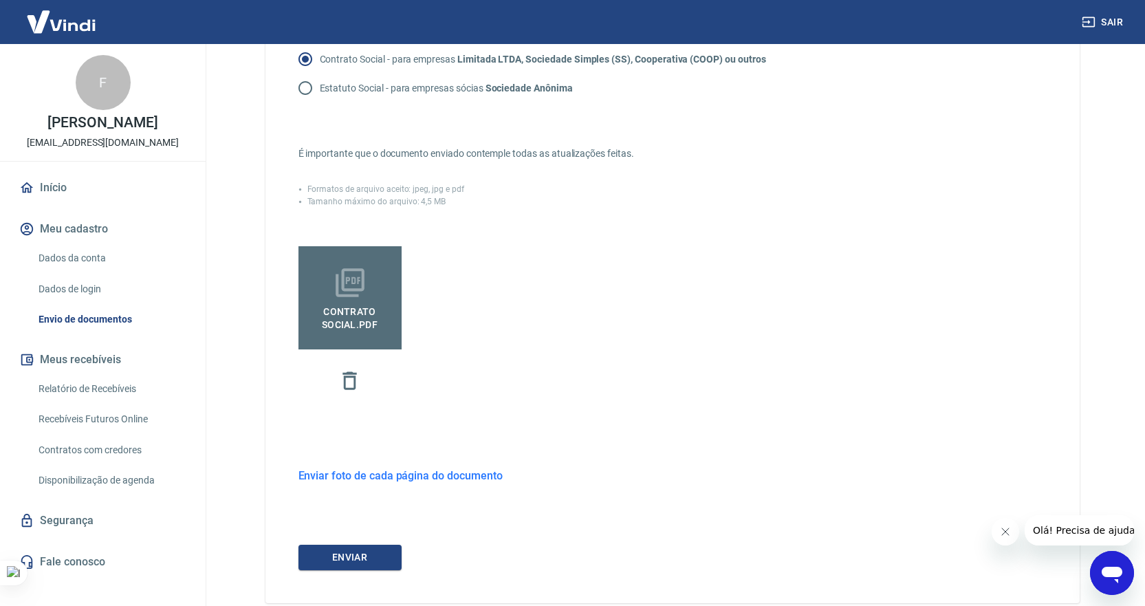
click at [380, 475] on h6 "Enviar foto de cada página do documento" at bounding box center [400, 475] width 204 height 17
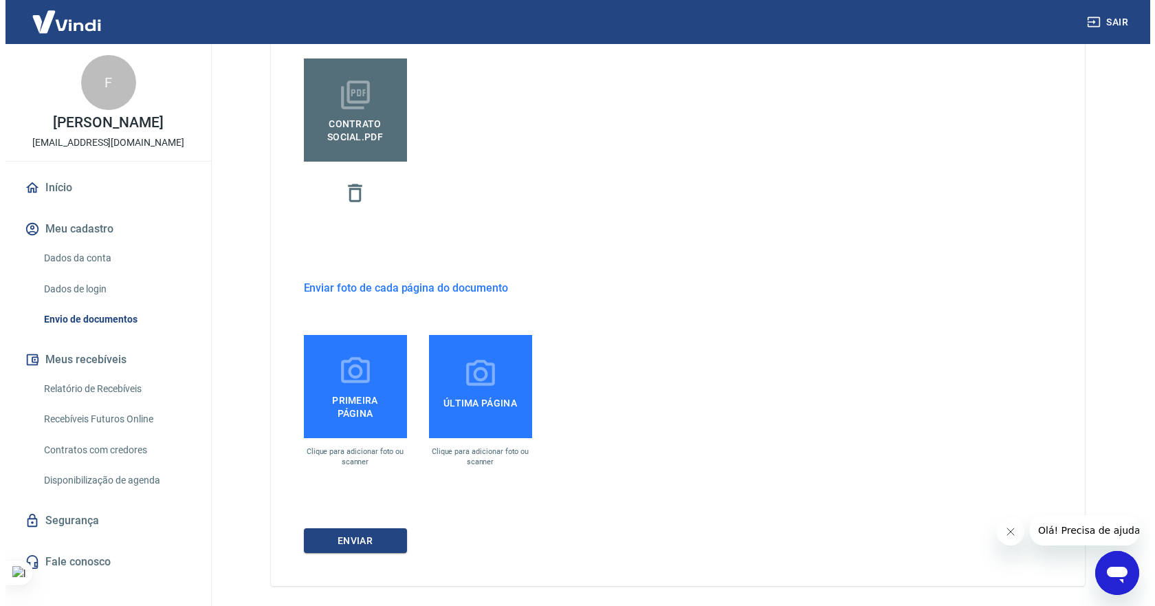
scroll to position [481, 0]
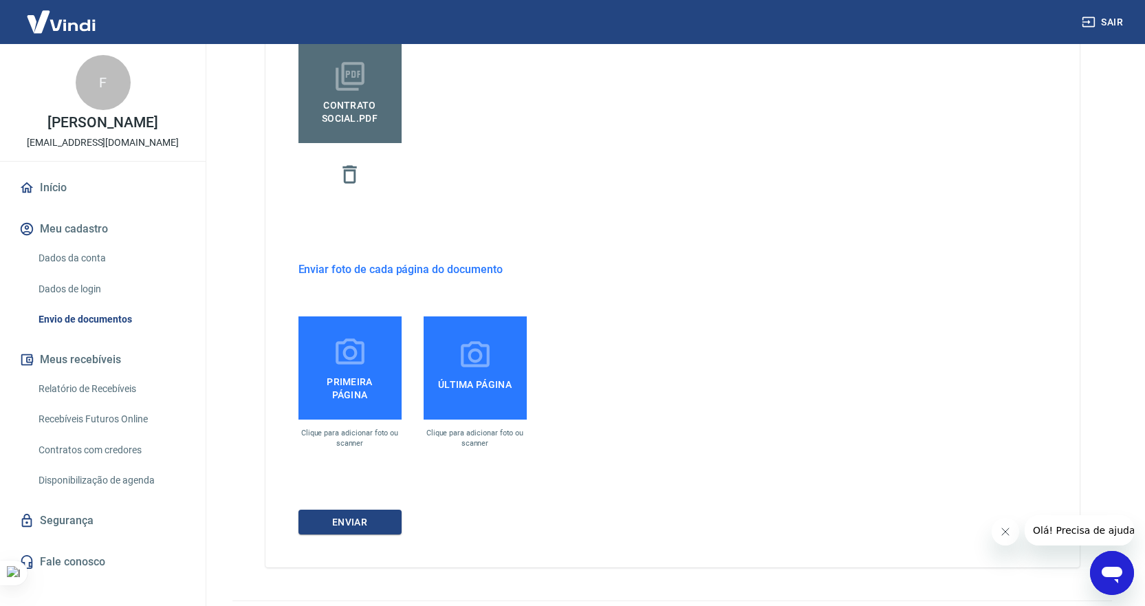
click at [341, 389] on span "Primeira página" at bounding box center [350, 385] width 92 height 31
click at [0, 0] on input "Primeira página" at bounding box center [0, 0] width 0 height 0
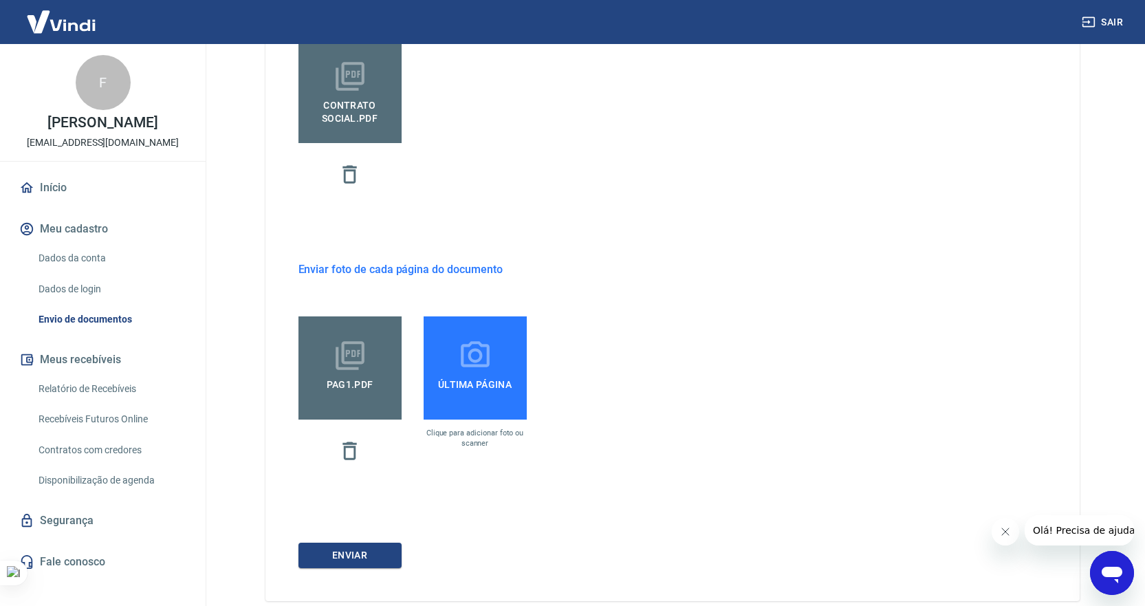
click at [489, 379] on span "Última página" at bounding box center [474, 385] width 85 height 25
click at [0, 0] on input "Última página" at bounding box center [0, 0] width 0 height 0
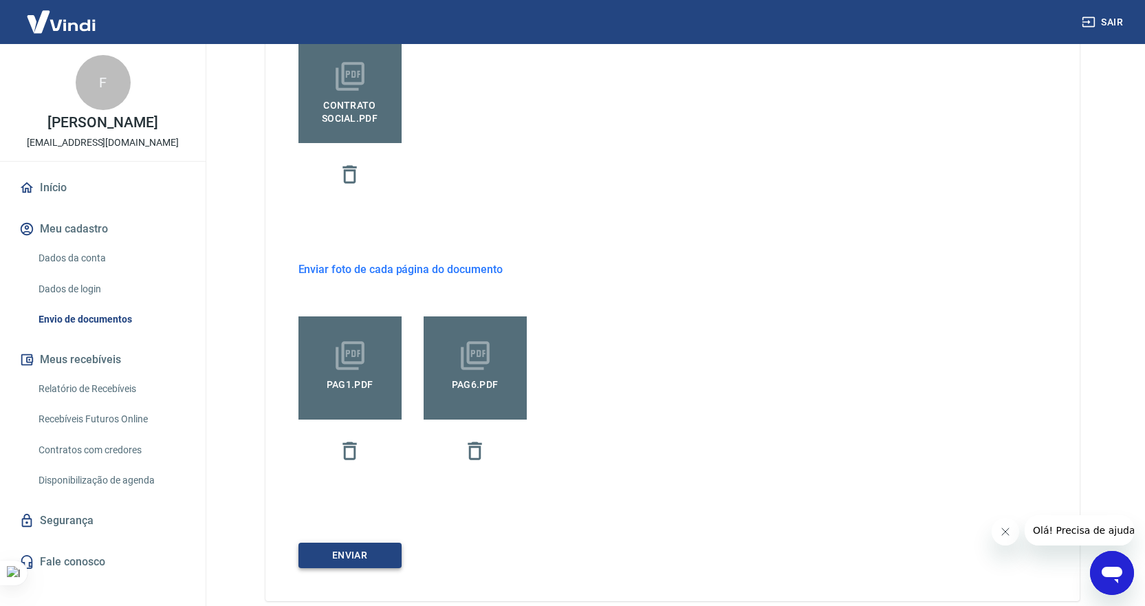
click at [366, 551] on button "ENVIAR" at bounding box center [349, 554] width 103 height 25
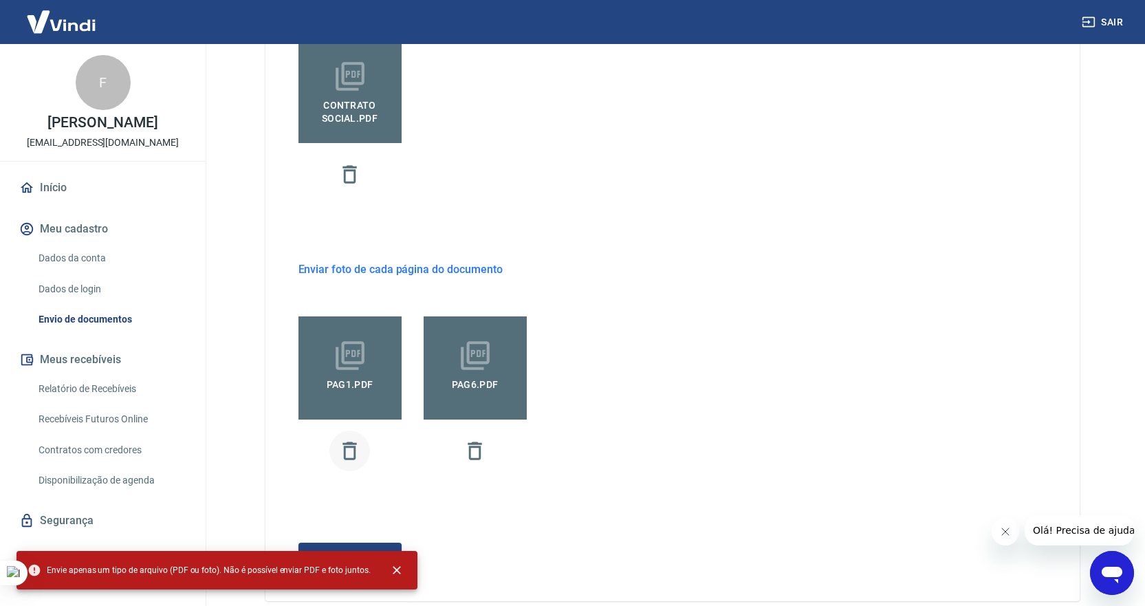
click at [349, 447] on icon "button" at bounding box center [349, 450] width 14 height 18
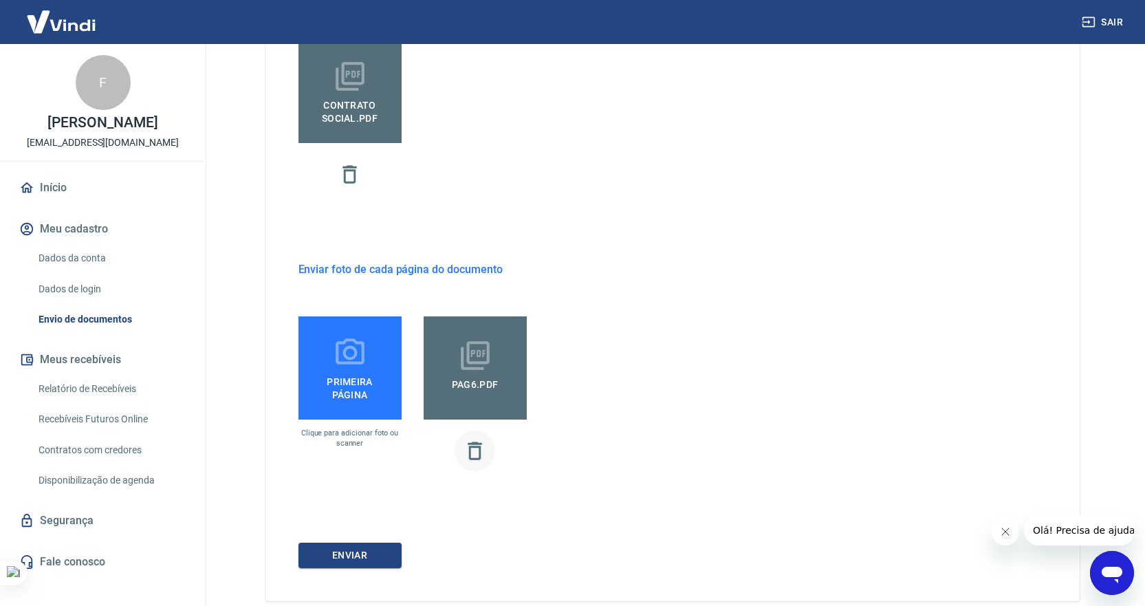
click at [477, 456] on icon "button" at bounding box center [475, 451] width 24 height 24
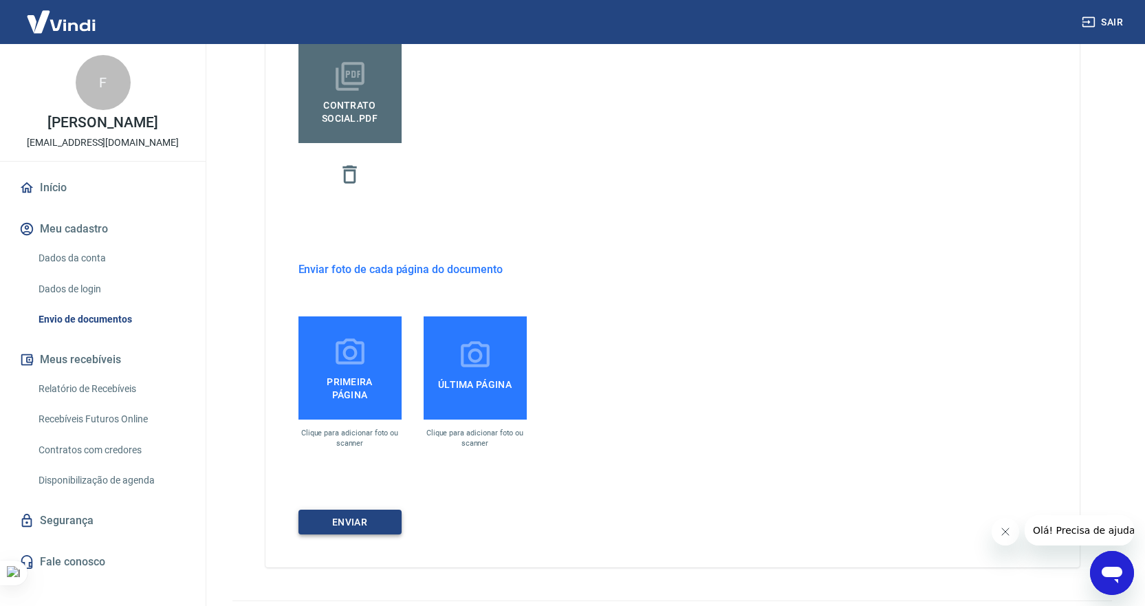
click at [350, 522] on button "ENVIAR" at bounding box center [349, 521] width 103 height 25
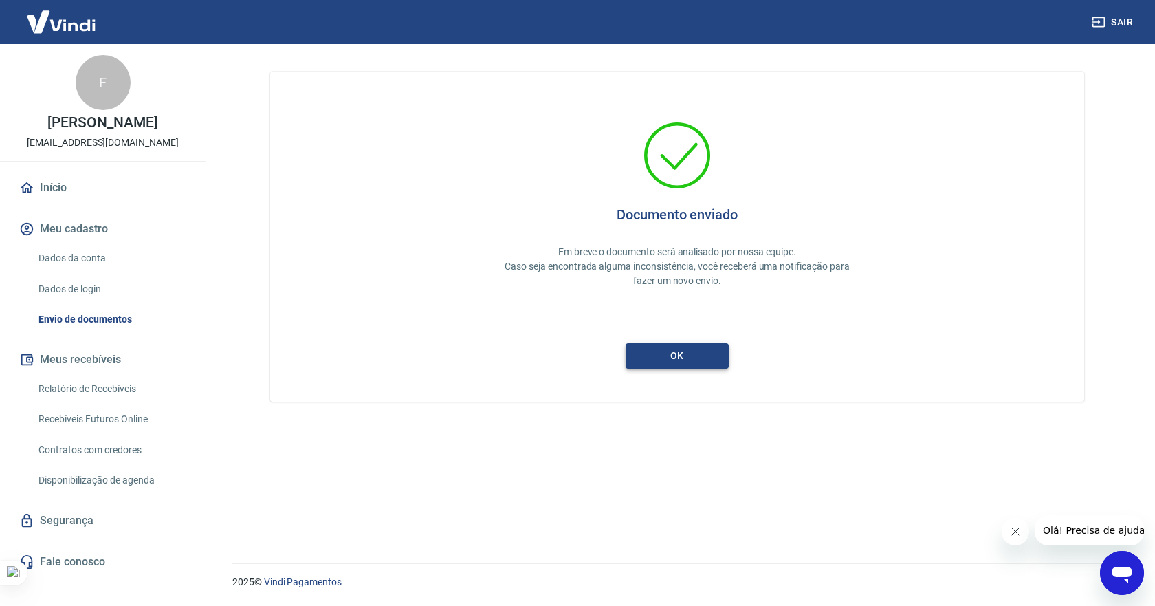
click at [694, 352] on button "ok" at bounding box center [677, 355] width 103 height 25
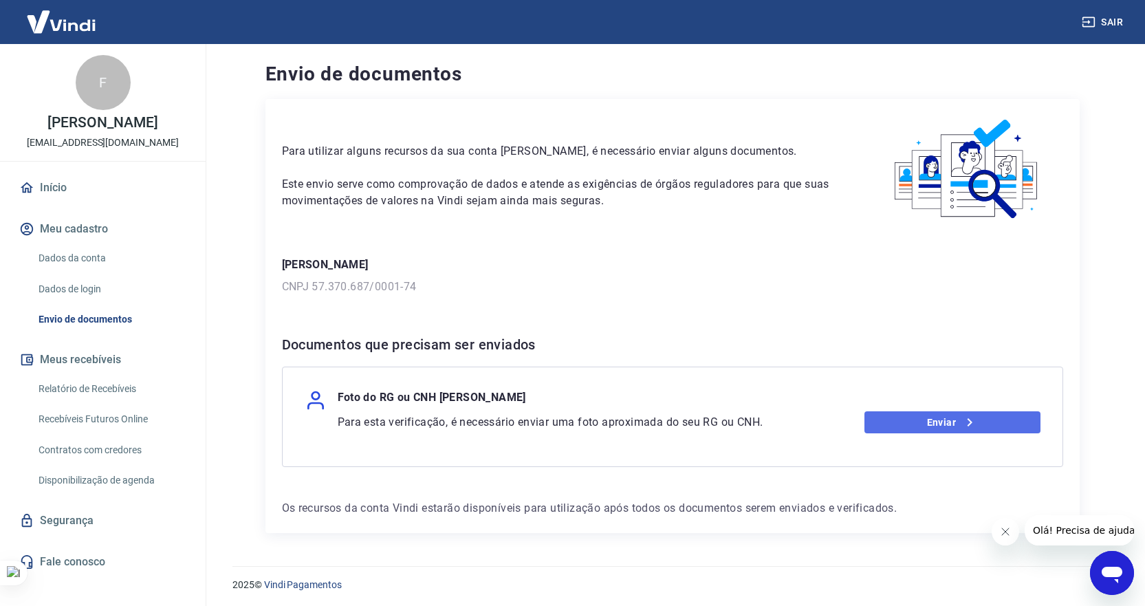
click at [1009, 426] on link "Enviar" at bounding box center [952, 422] width 176 height 22
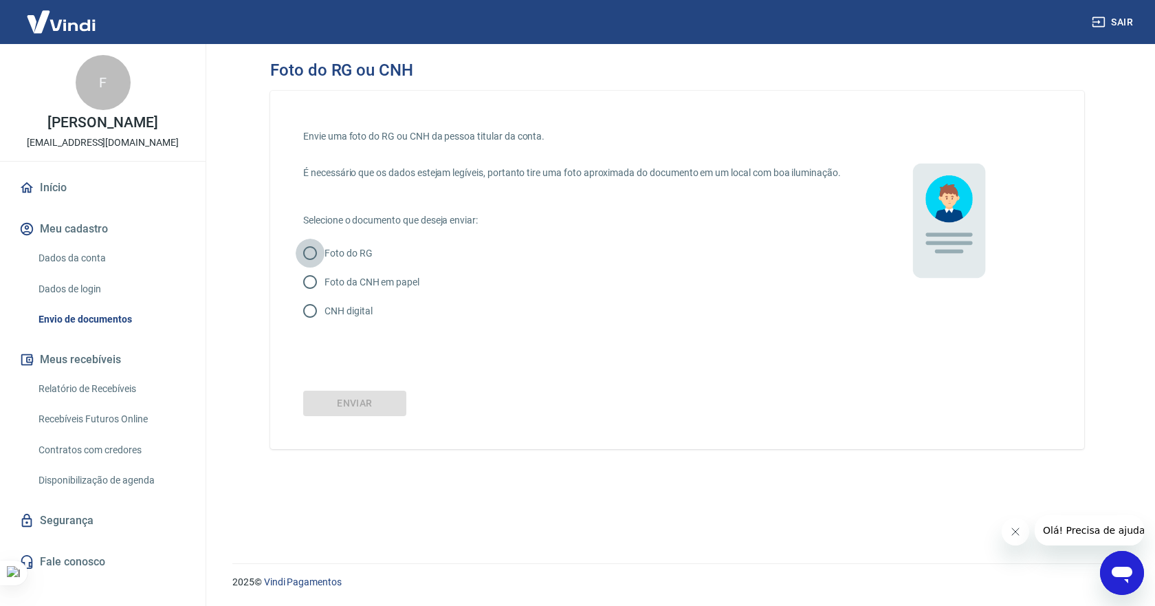
click at [316, 267] on input "Foto do RG" at bounding box center [310, 253] width 29 height 29
radio input "true"
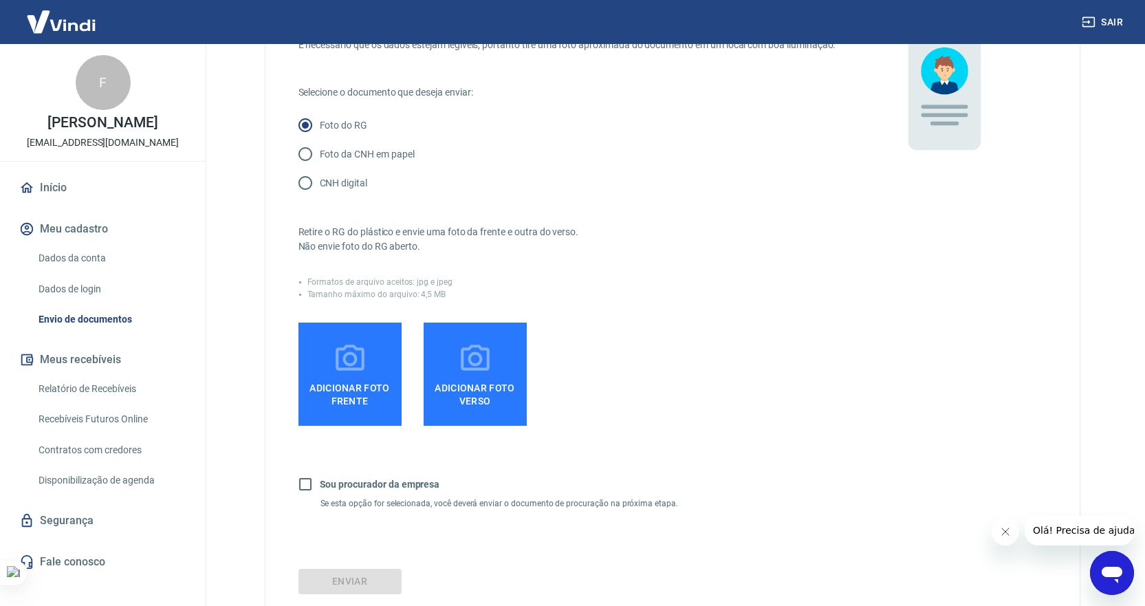
scroll to position [33, 0]
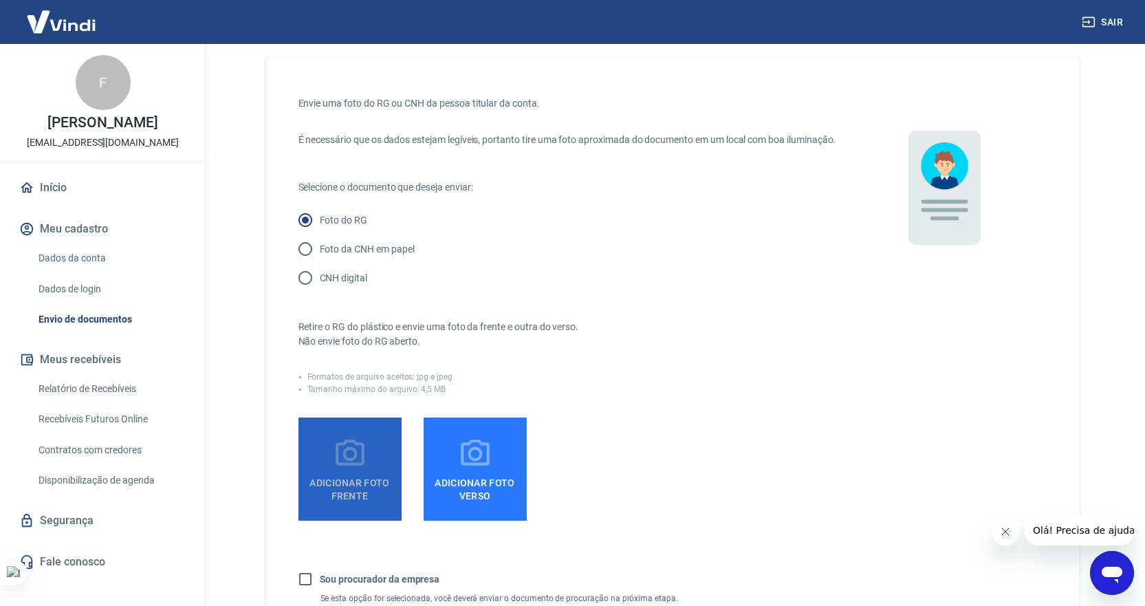
click at [340, 465] on icon at bounding box center [350, 454] width 34 height 34
click at [0, 0] on input "Adicionar foto frente" at bounding box center [0, 0] width 0 height 0
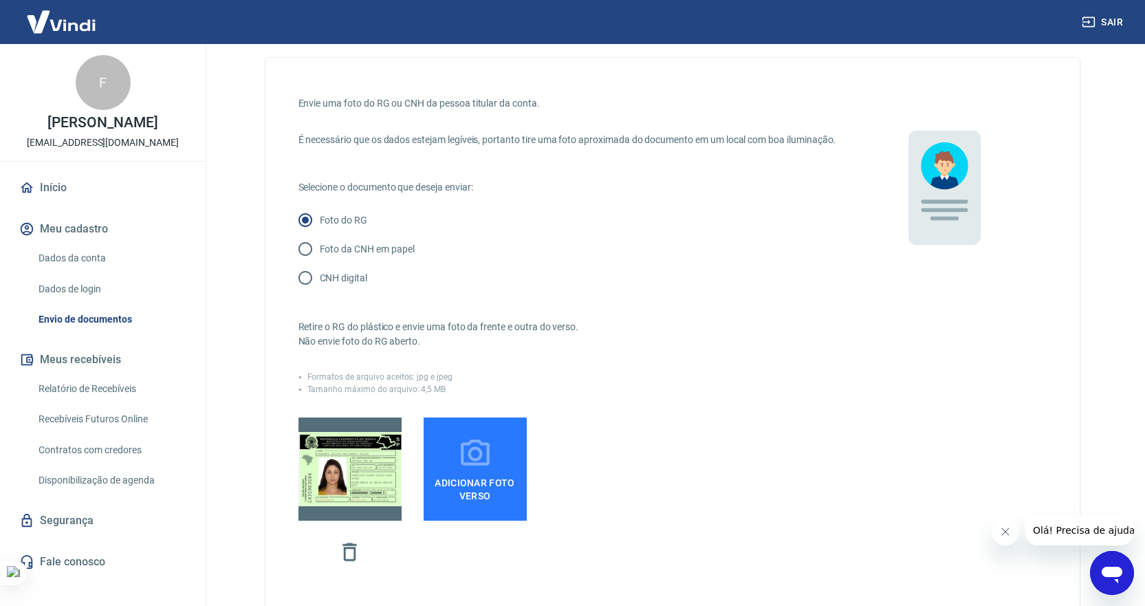
click at [461, 487] on span "Adicionar foto verso" at bounding box center [475, 486] width 92 height 31
click at [0, 0] on input "Adicionar foto verso" at bounding box center [0, 0] width 0 height 0
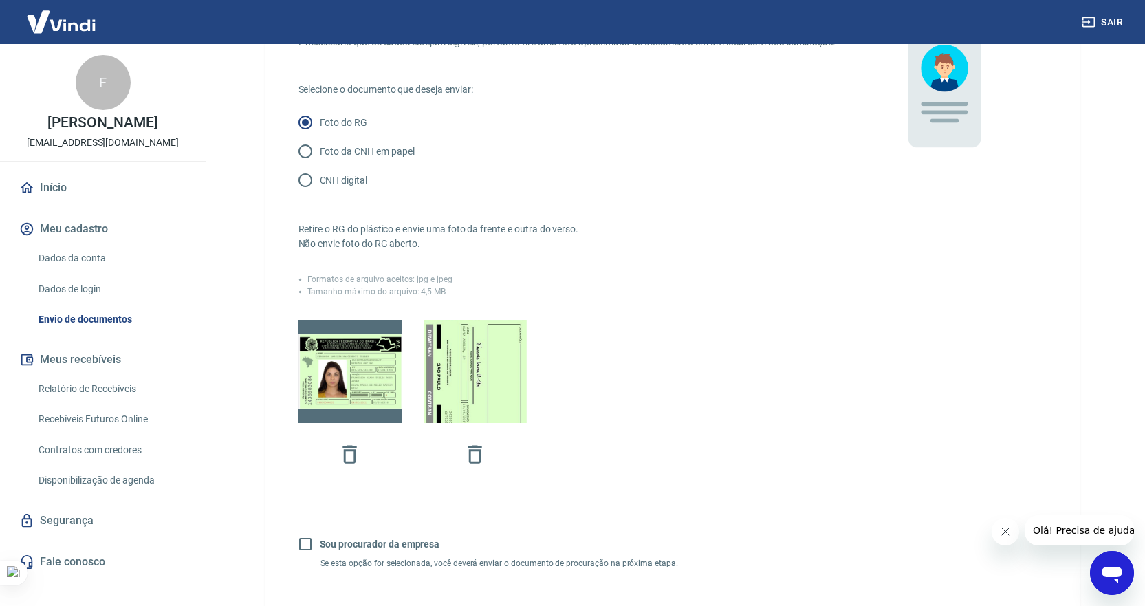
scroll to position [302, 0]
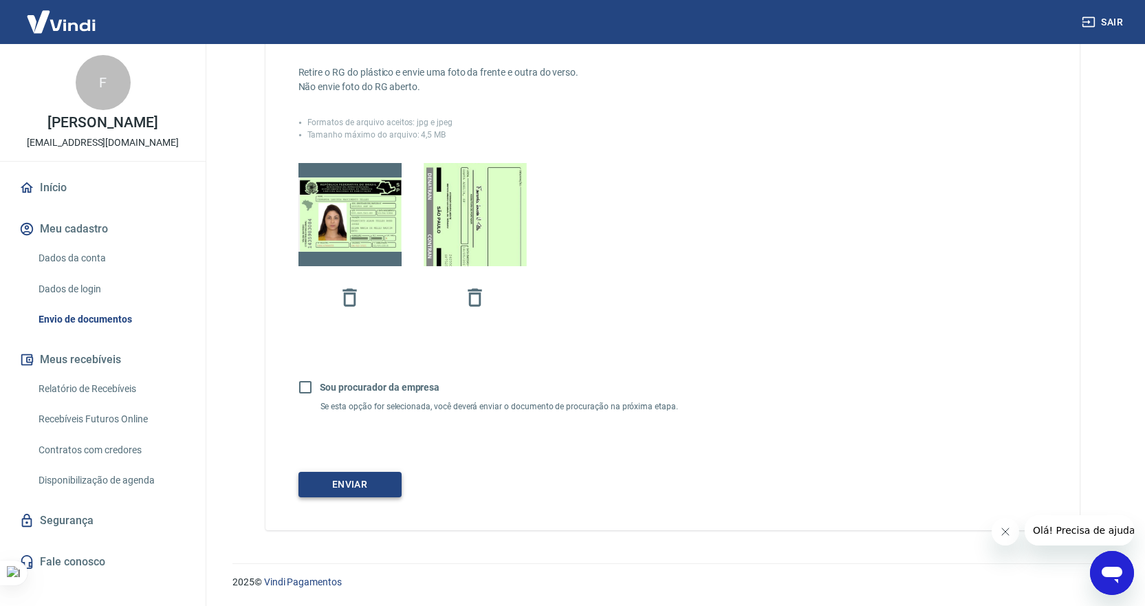
click at [342, 484] on button "Enviar" at bounding box center [349, 484] width 103 height 25
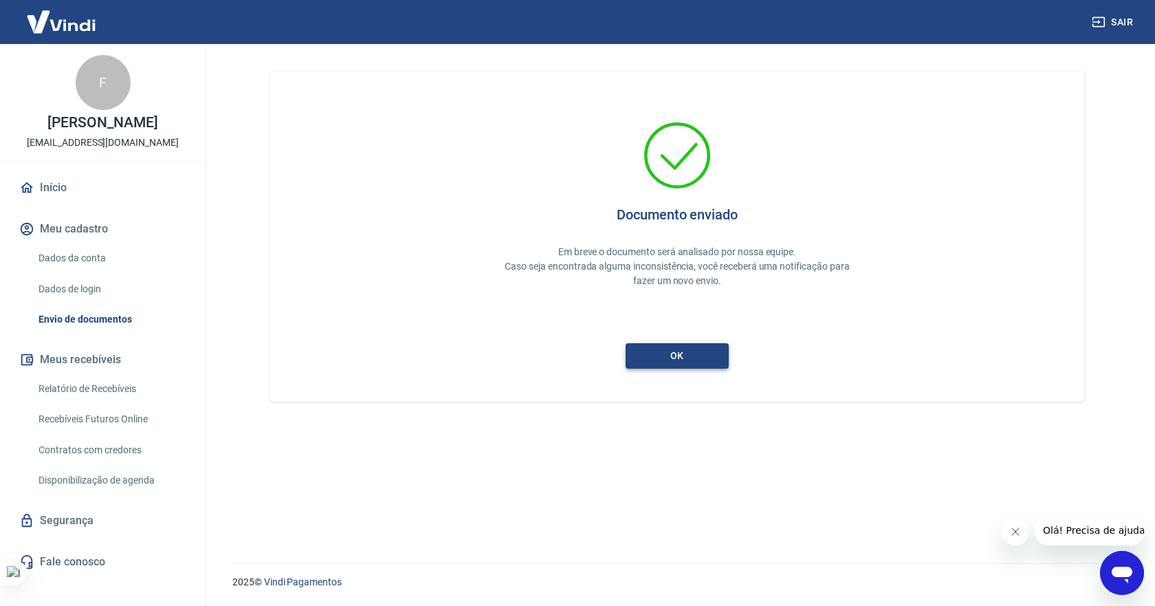
click at [682, 350] on button "ok" at bounding box center [677, 355] width 103 height 25
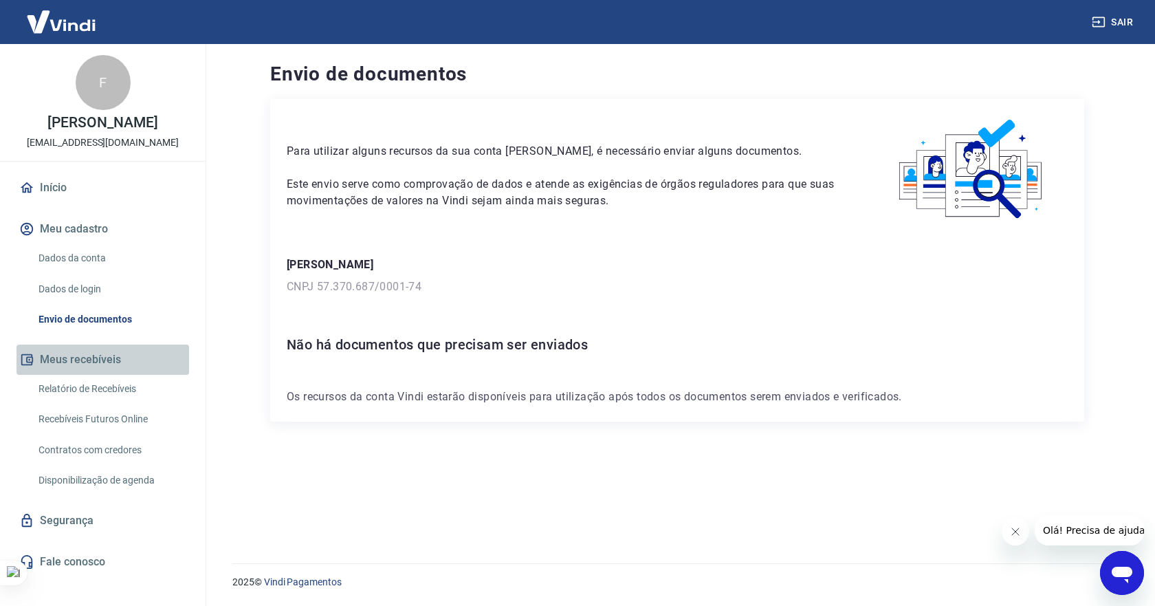
click at [75, 375] on button "Meus recebíveis" at bounding box center [102, 359] width 173 height 30
click at [73, 400] on link "Relatório de Recebíveis" at bounding box center [111, 389] width 156 height 28
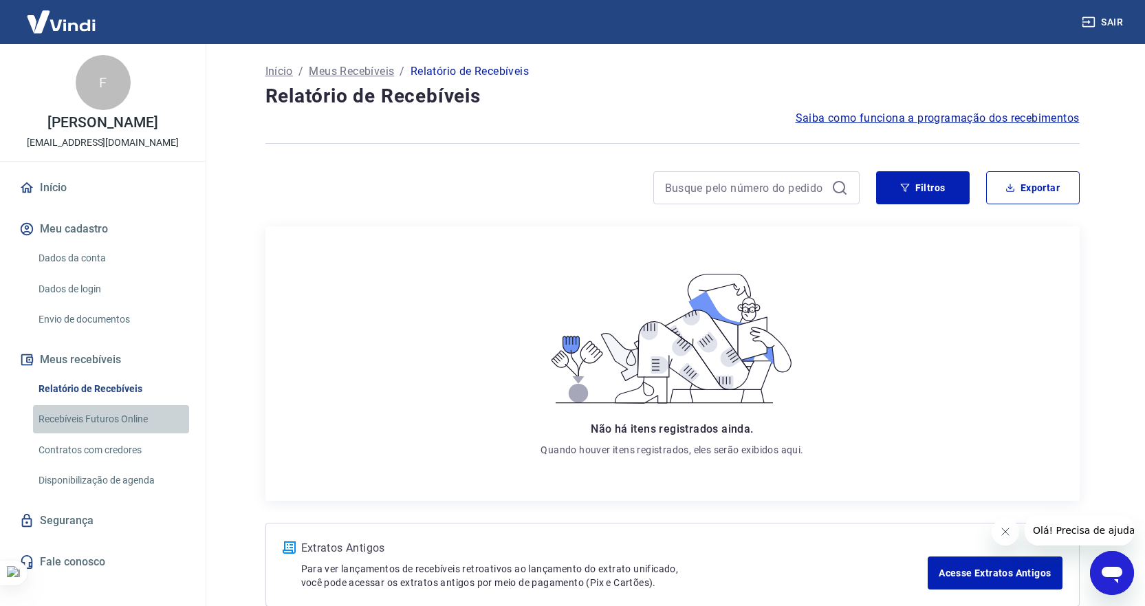
click at [74, 428] on link "Recebíveis Futuros Online" at bounding box center [111, 419] width 156 height 28
